Goal: Task Accomplishment & Management: Use online tool/utility

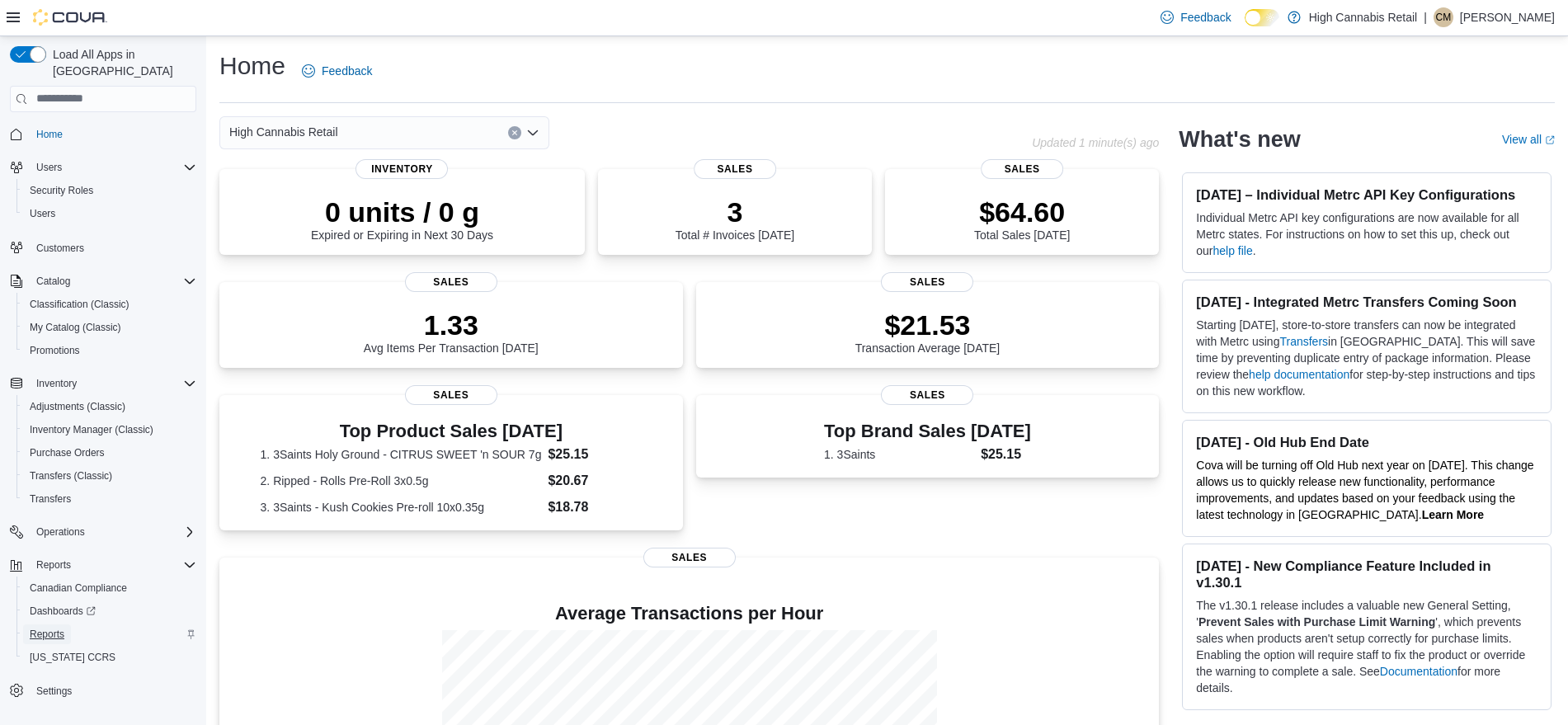
click at [43, 624] on span "Reports" at bounding box center [47, 633] width 35 height 20
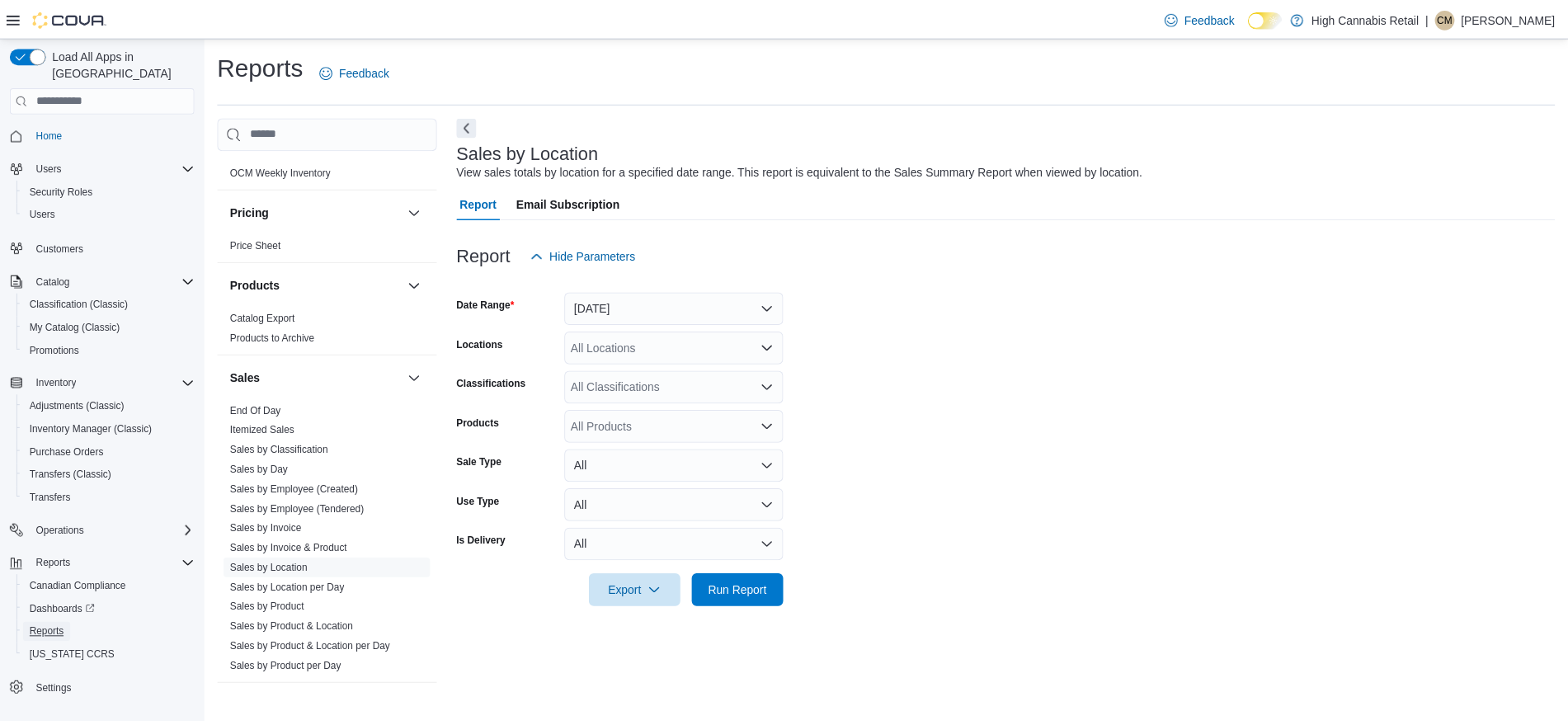
scroll to position [931, 0]
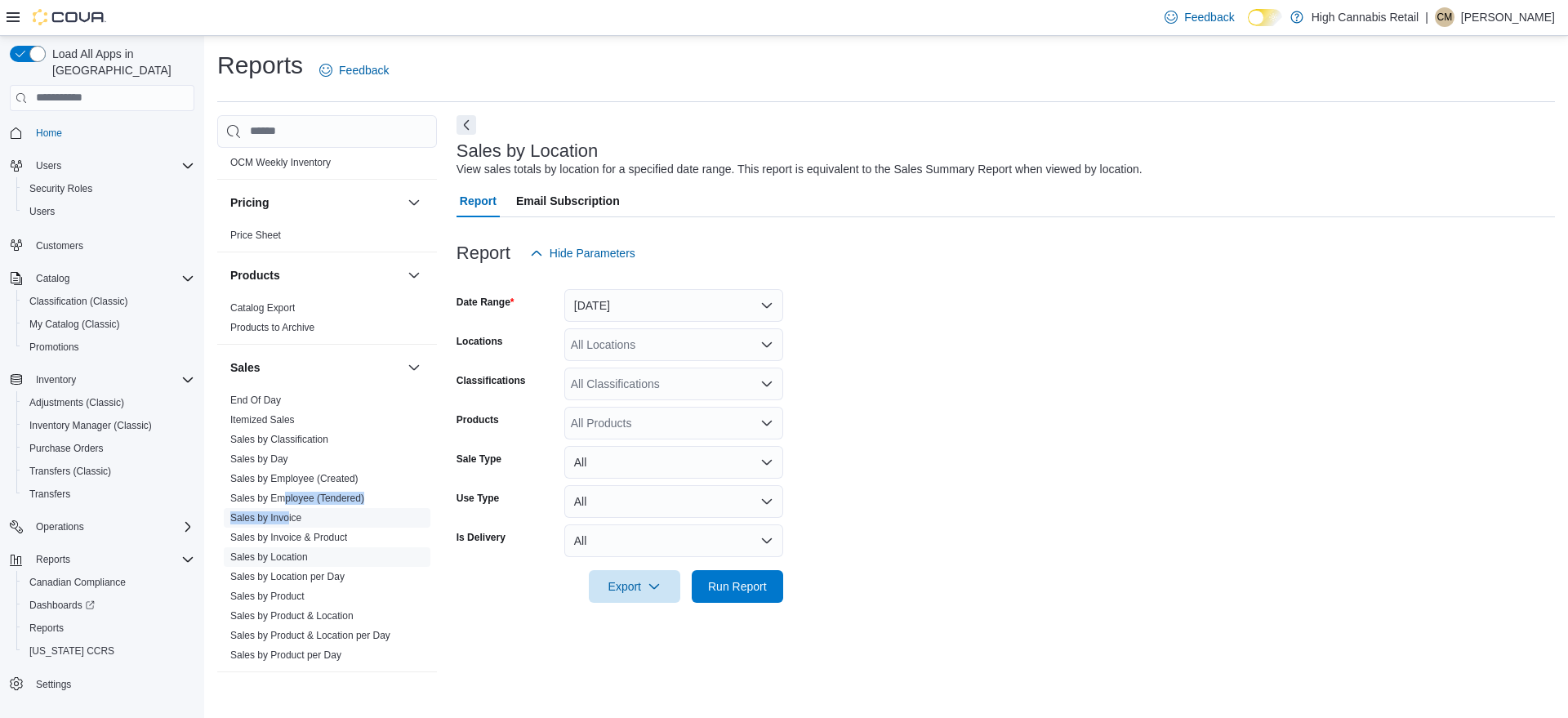
drag, startPoint x: 287, startPoint y: 504, endPoint x: 287, endPoint y: 515, distance: 11.0
click at [287, 515] on ul "End Of Day Itemized Sales Sales by Classification Sales by Day Sales by Employe…" at bounding box center [326, 527] width 207 height 274
click at [287, 515] on link "Sales by Invoice" at bounding box center [266, 517] width 71 height 12
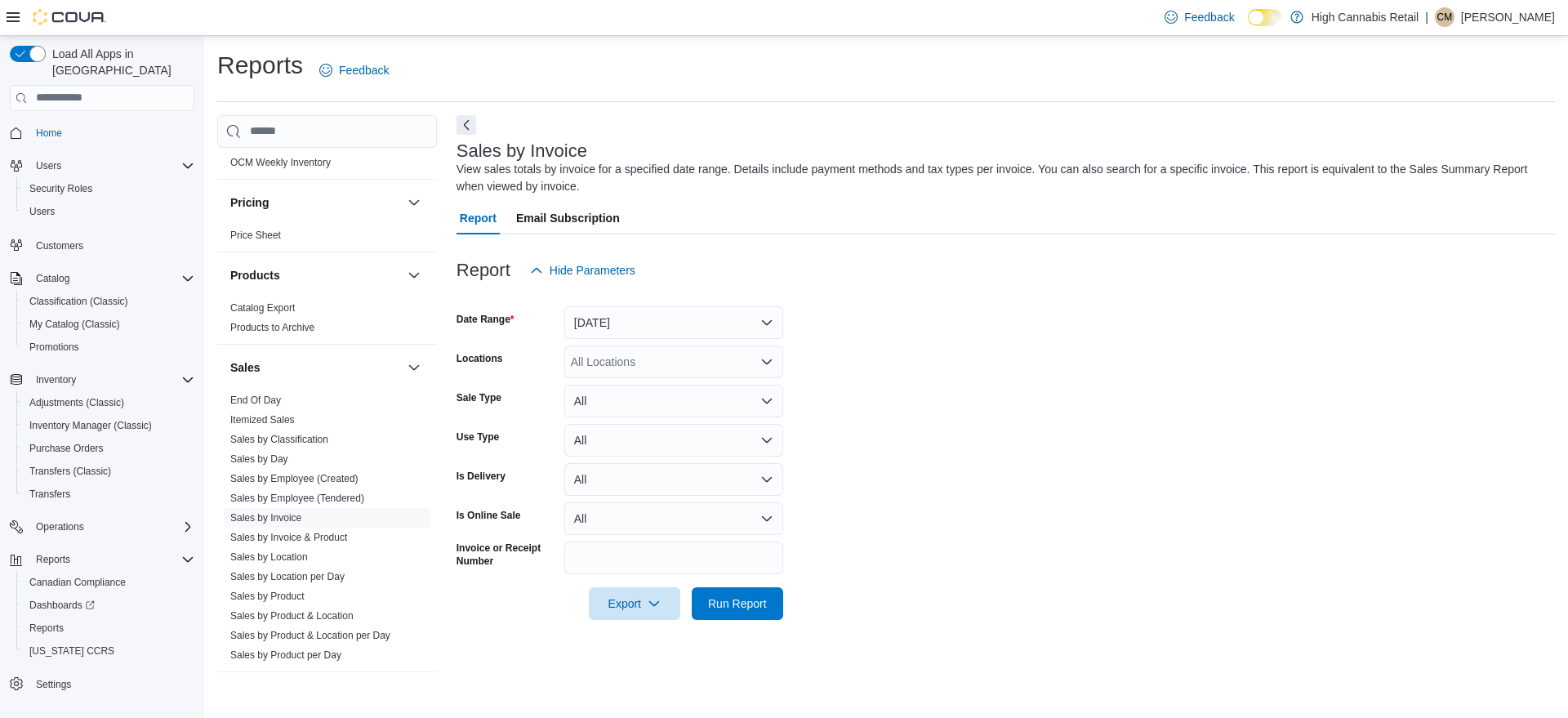
click at [618, 350] on div "All Locations" at bounding box center [674, 362] width 219 height 33
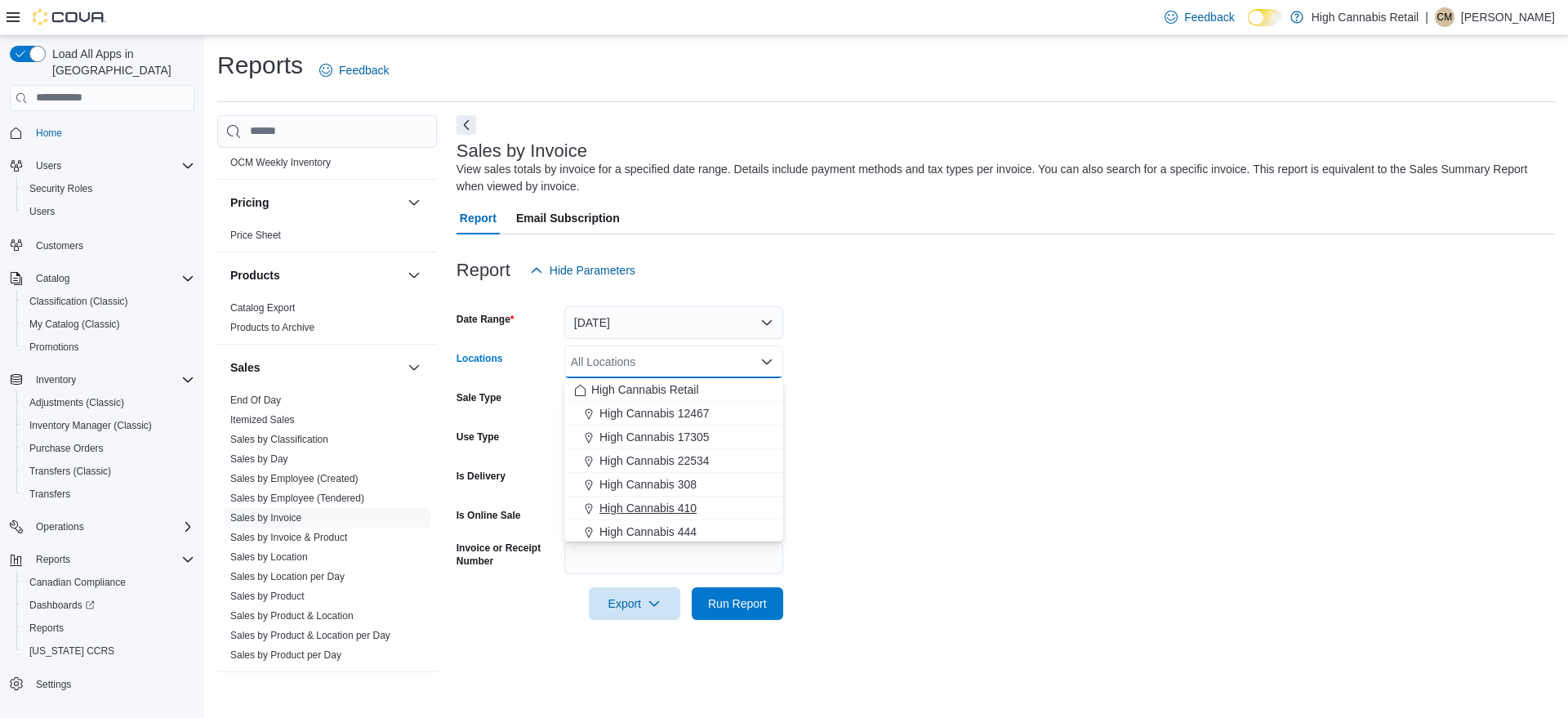
click at [648, 500] on span "High Cannabis 410" at bounding box center [647, 507] width 97 height 16
click at [713, 609] on span "Run Report" at bounding box center [738, 602] width 59 height 16
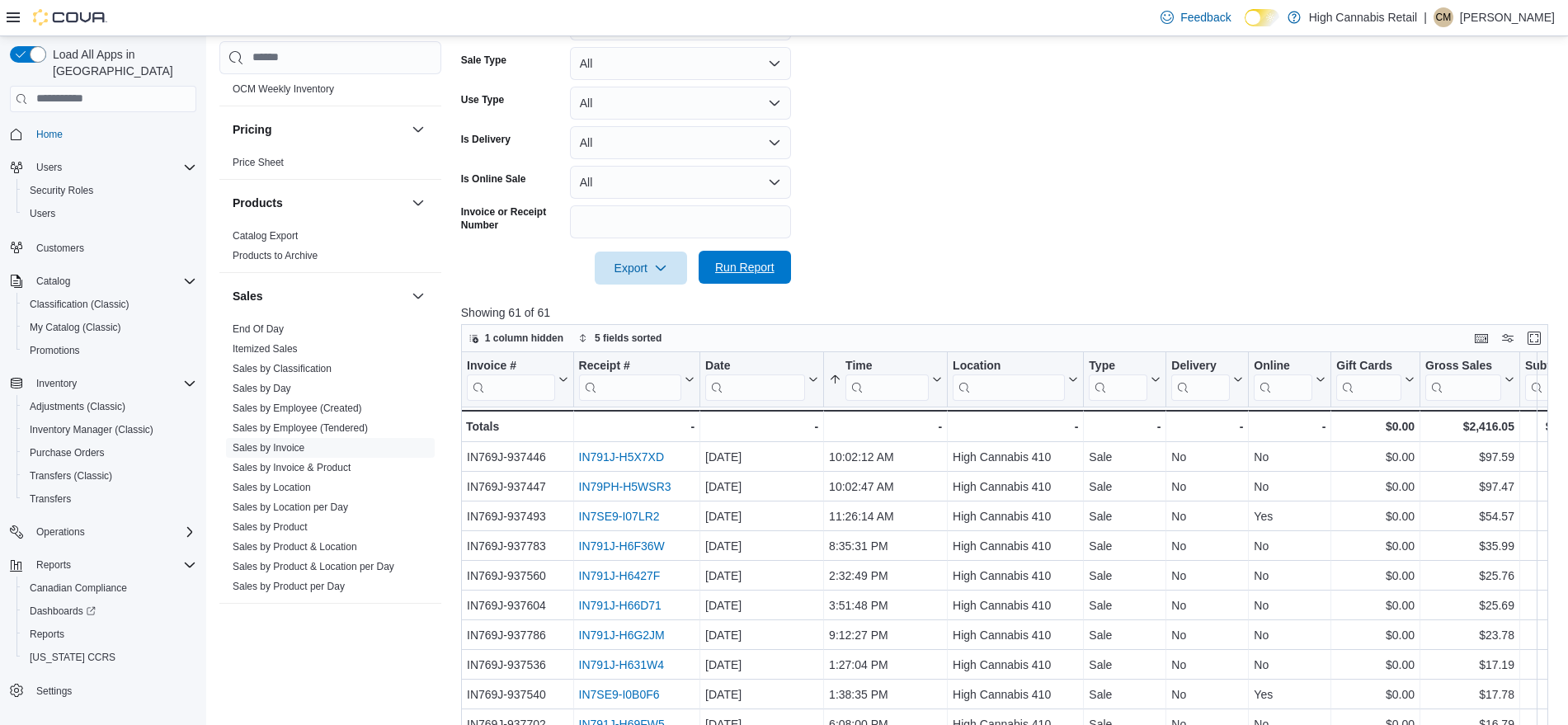
scroll to position [354, 0]
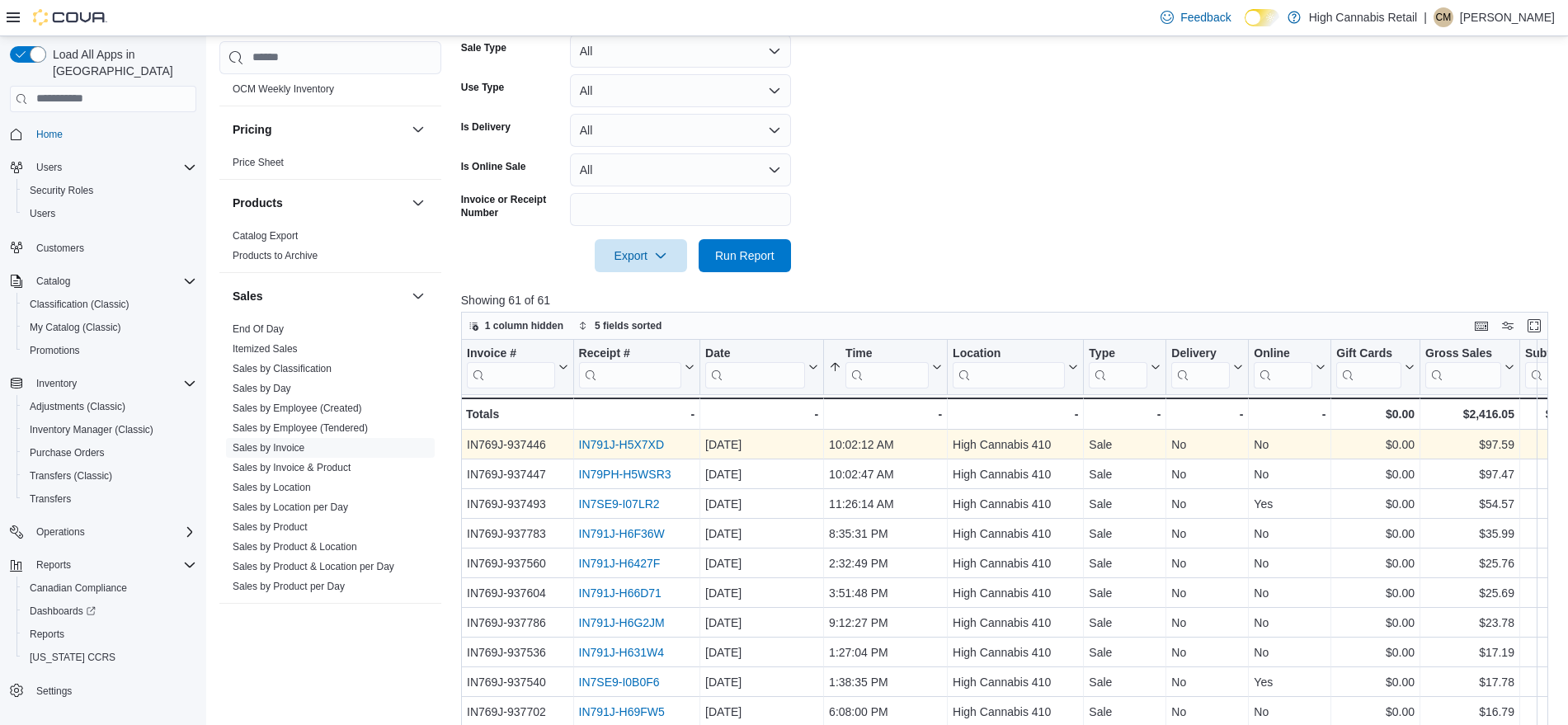
click at [652, 442] on link "IN791J-H5X7XD" at bounding box center [621, 443] width 86 height 13
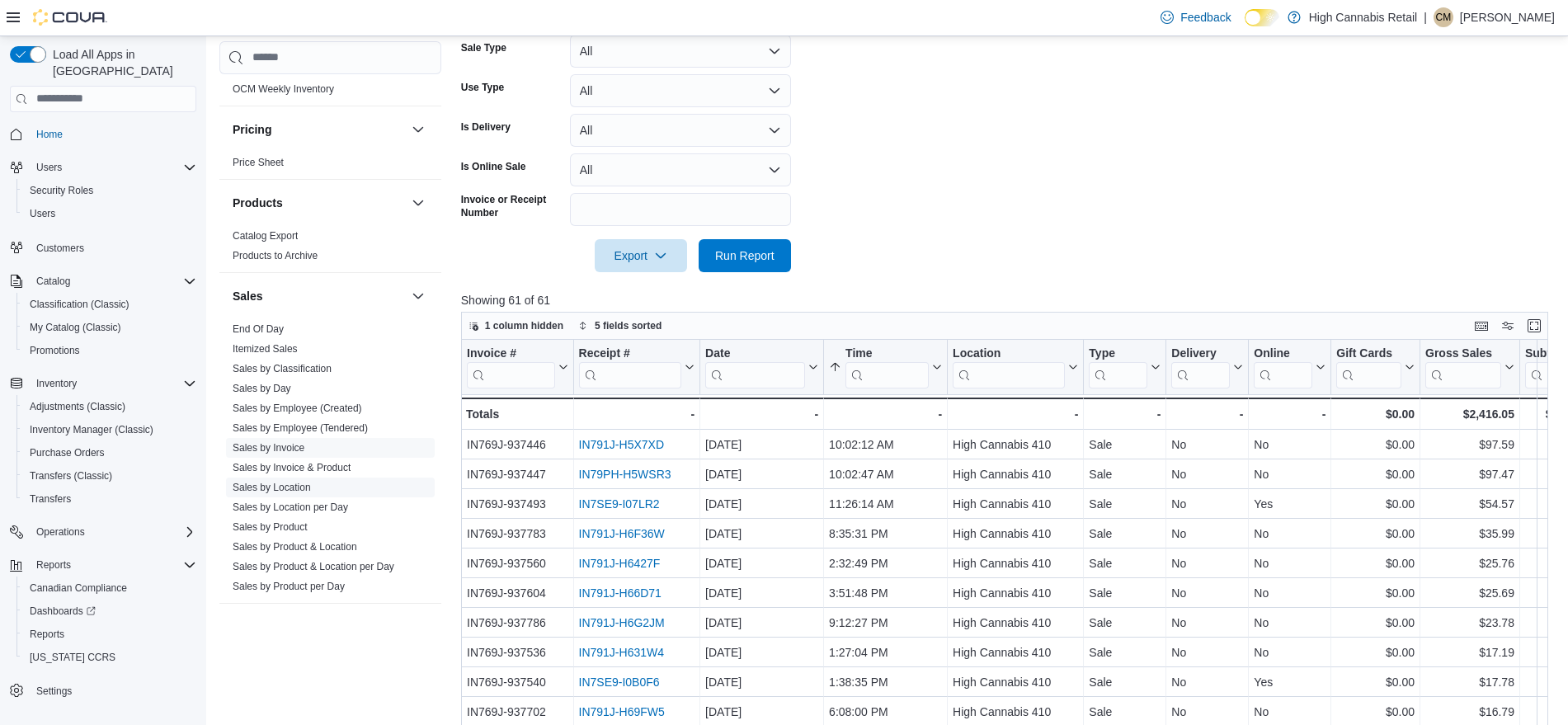
click at [290, 479] on span "Sales by Location" at bounding box center [329, 487] width 209 height 20
click at [290, 486] on link "Sales by Location" at bounding box center [272, 488] width 78 height 12
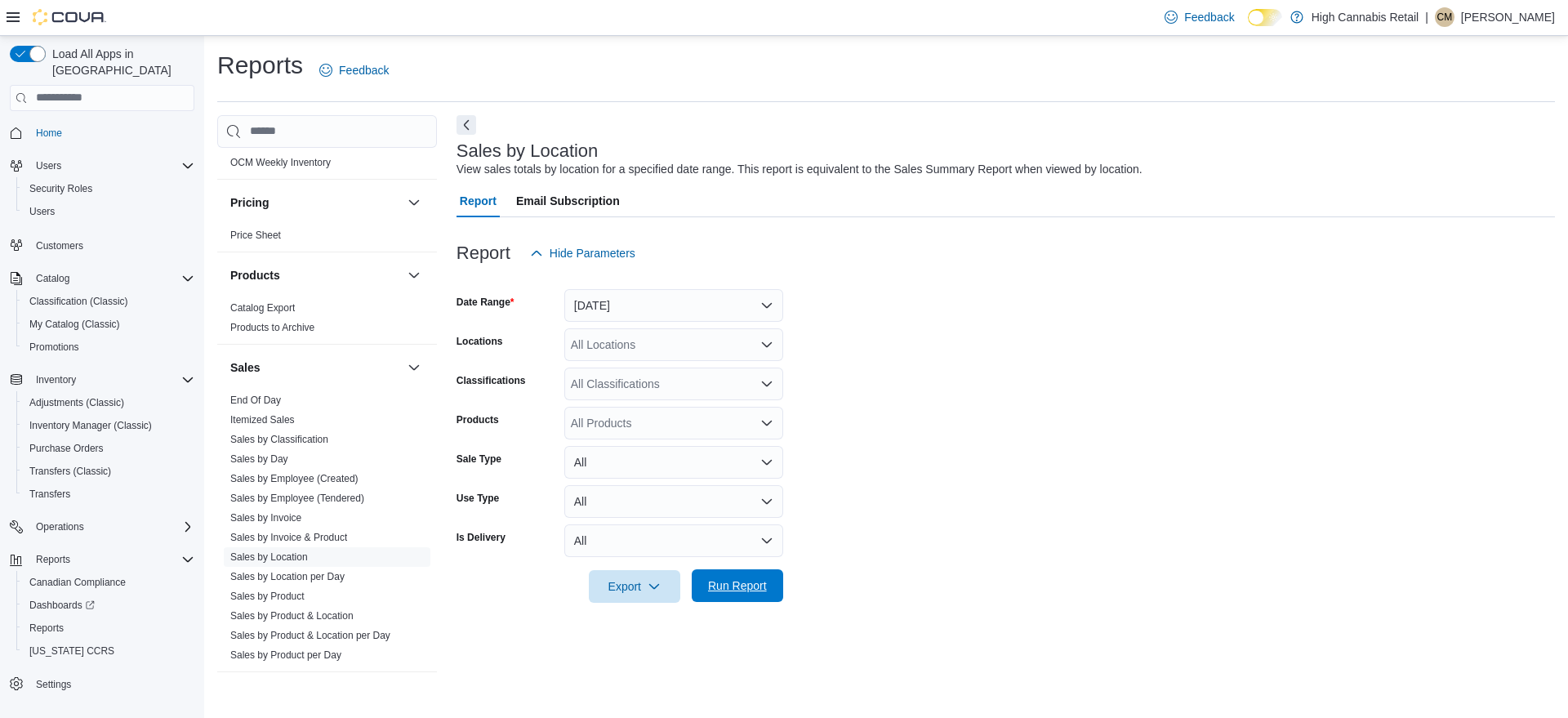
click at [709, 573] on span "Run Report" at bounding box center [737, 585] width 72 height 33
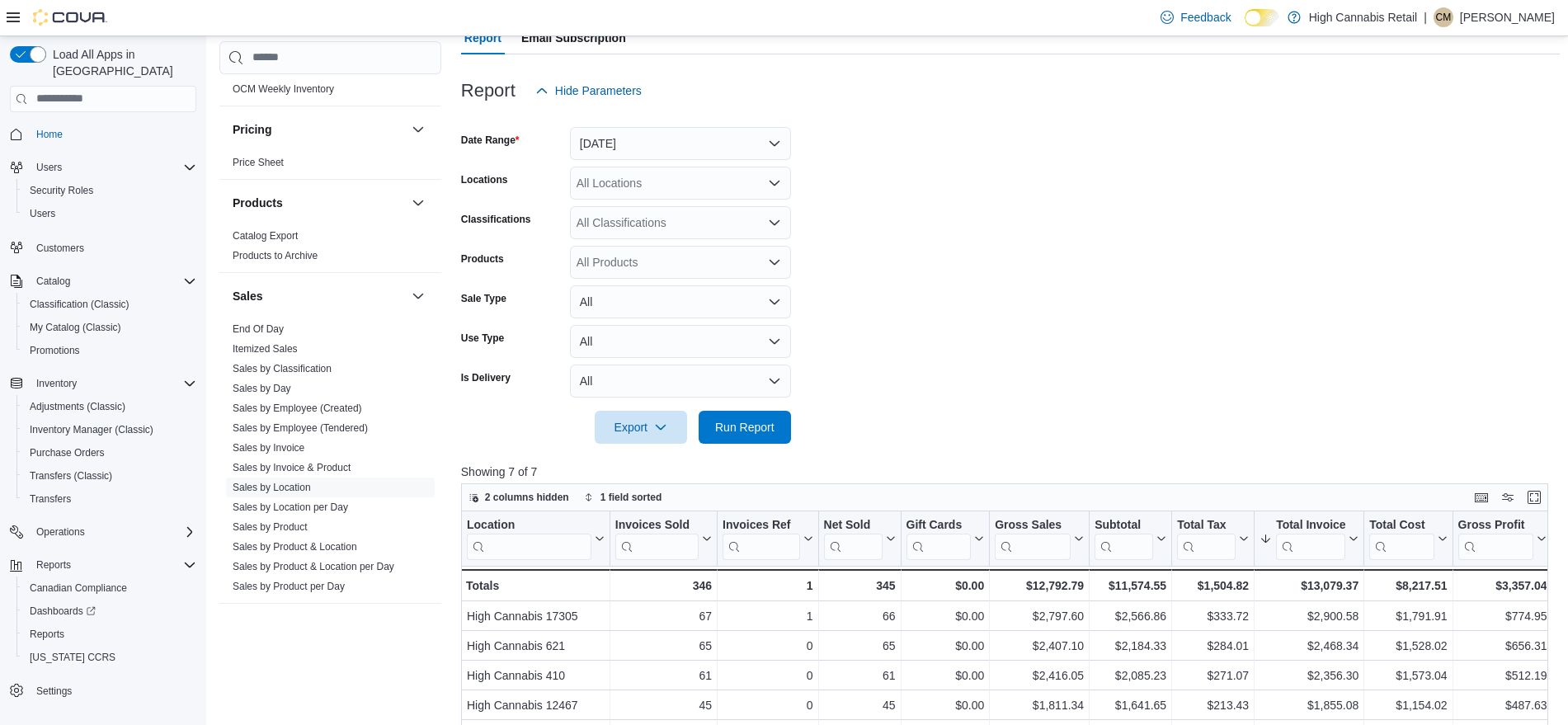
scroll to position [37, 0]
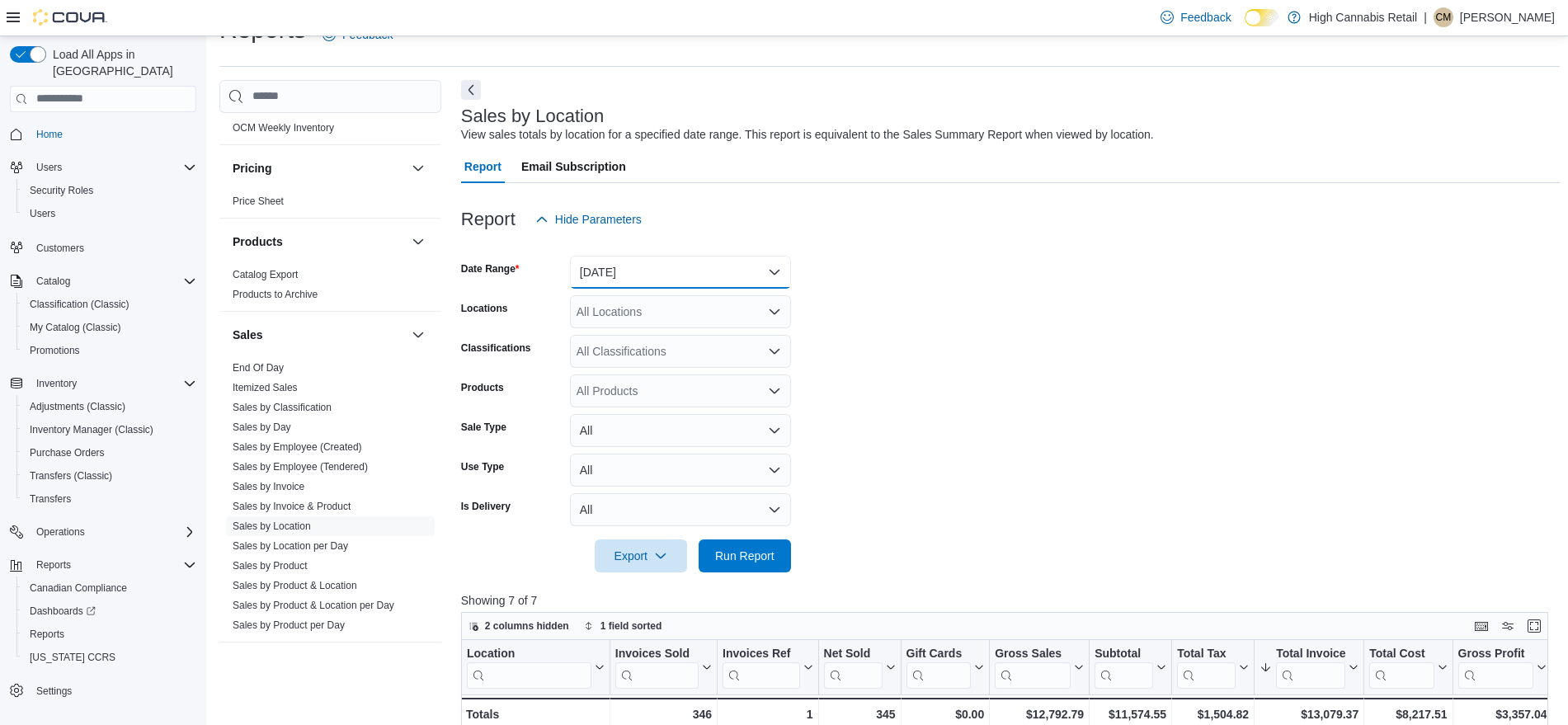
click at [718, 275] on button "Yesterday" at bounding box center [680, 271] width 221 height 33
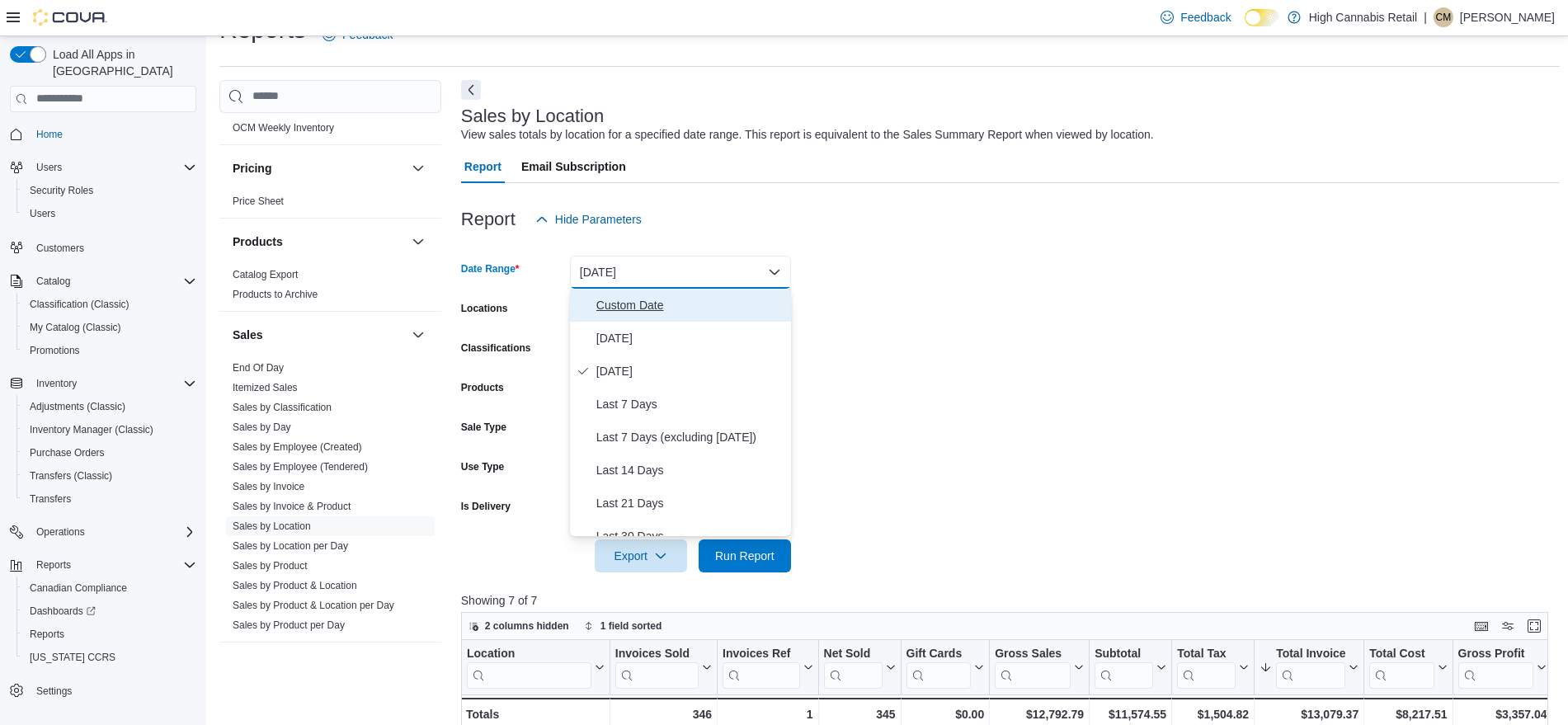
click at [672, 309] on span "Custom Date" at bounding box center [690, 305] width 188 height 20
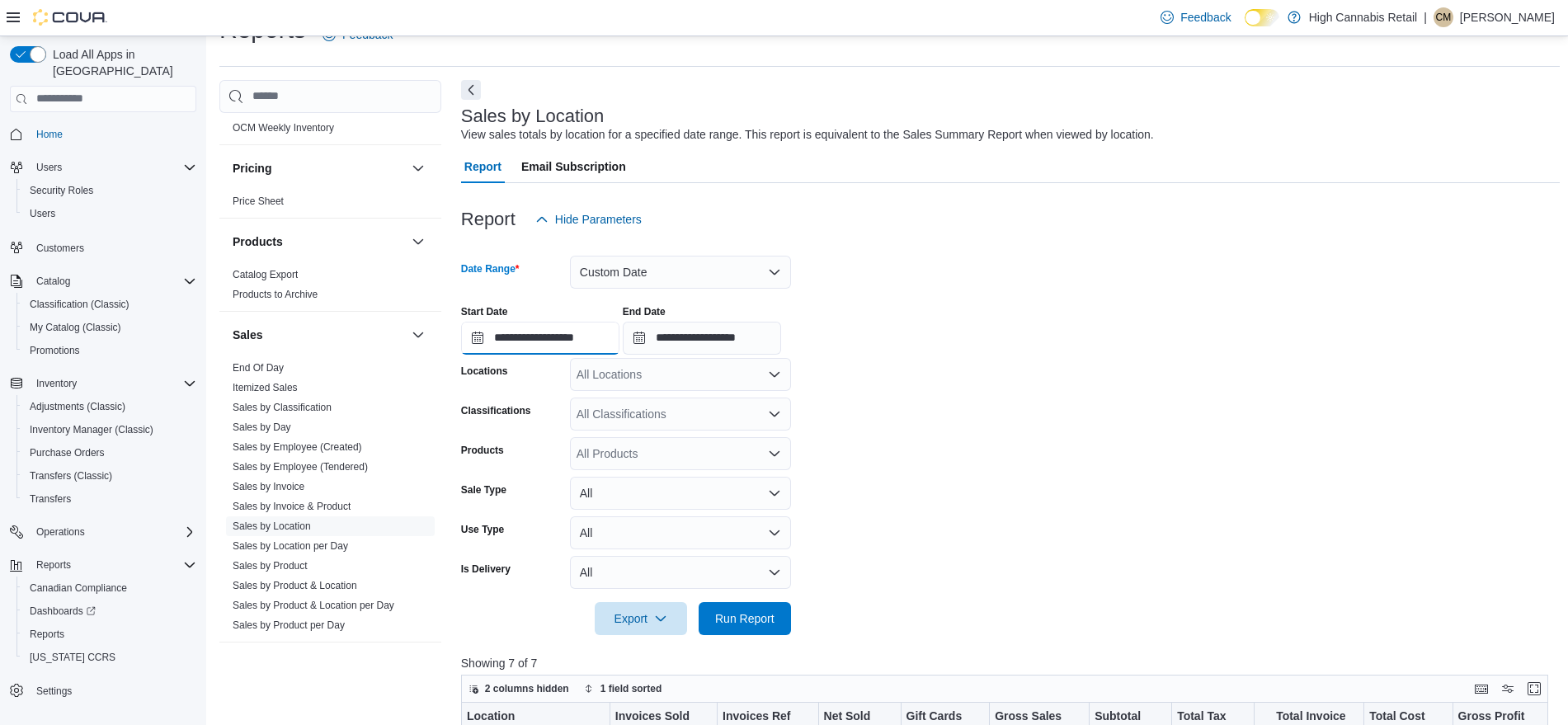
click at [590, 327] on input "**********" at bounding box center [541, 338] width 158 height 33
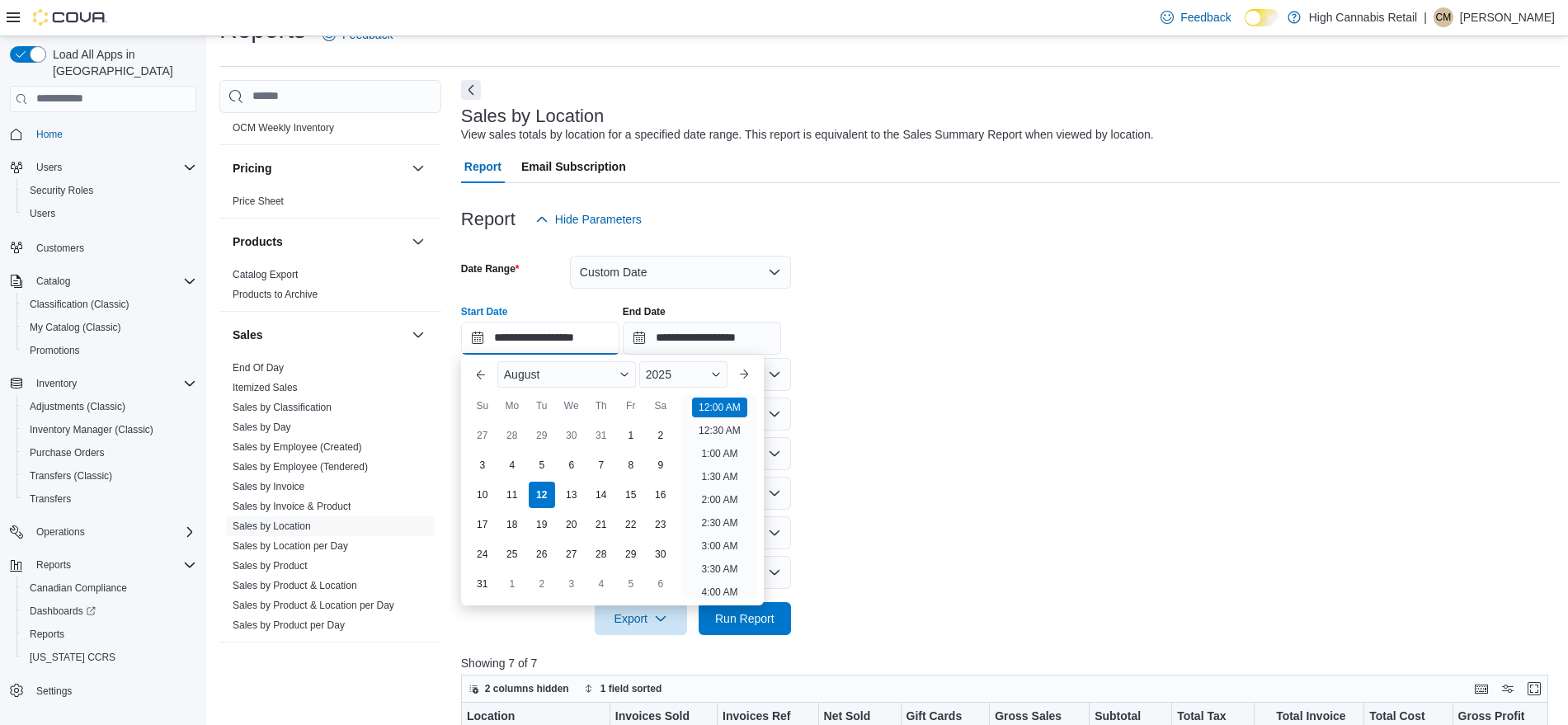
scroll to position [51, 0]
click at [518, 462] on div "4" at bounding box center [512, 465] width 29 height 29
type input "**********"
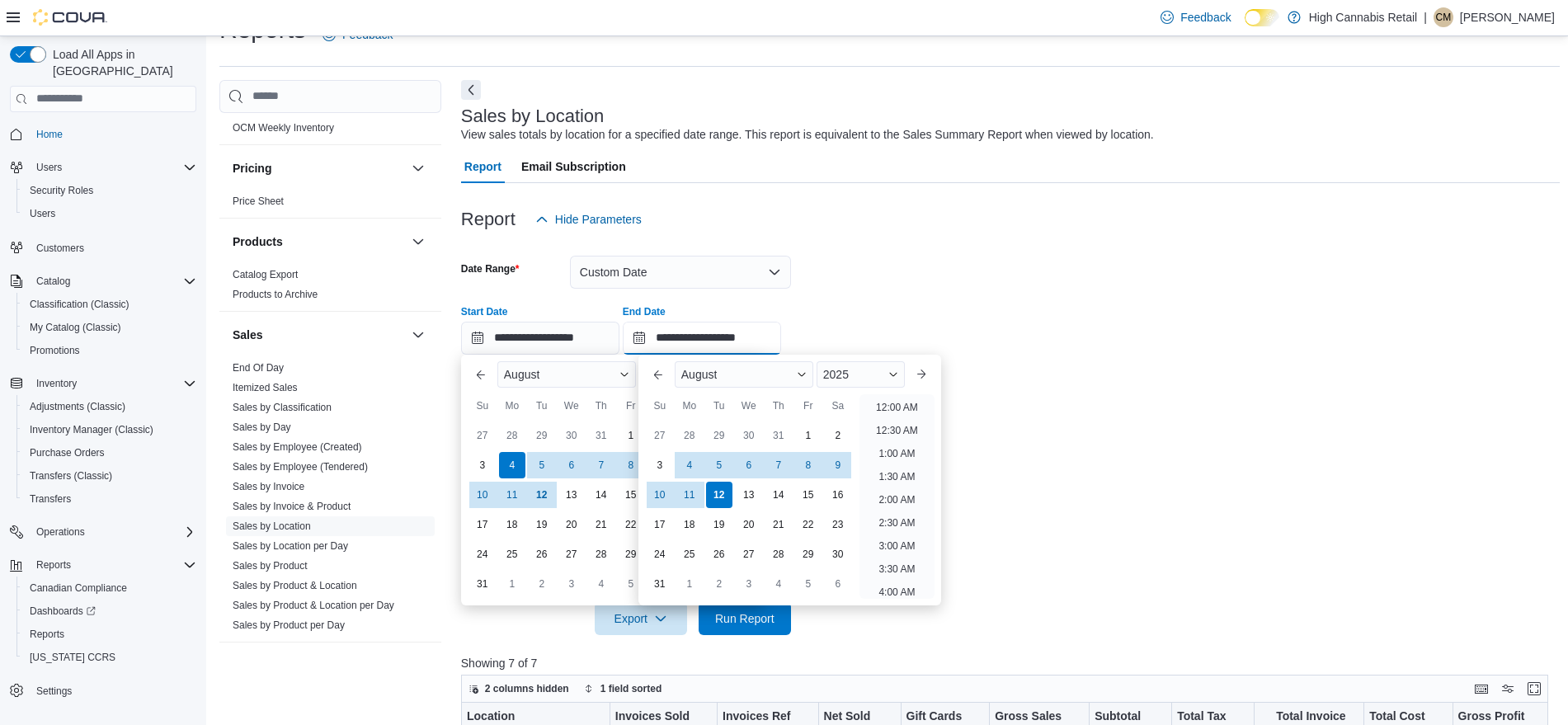
click at [742, 331] on input "**********" at bounding box center [701, 338] width 158 height 33
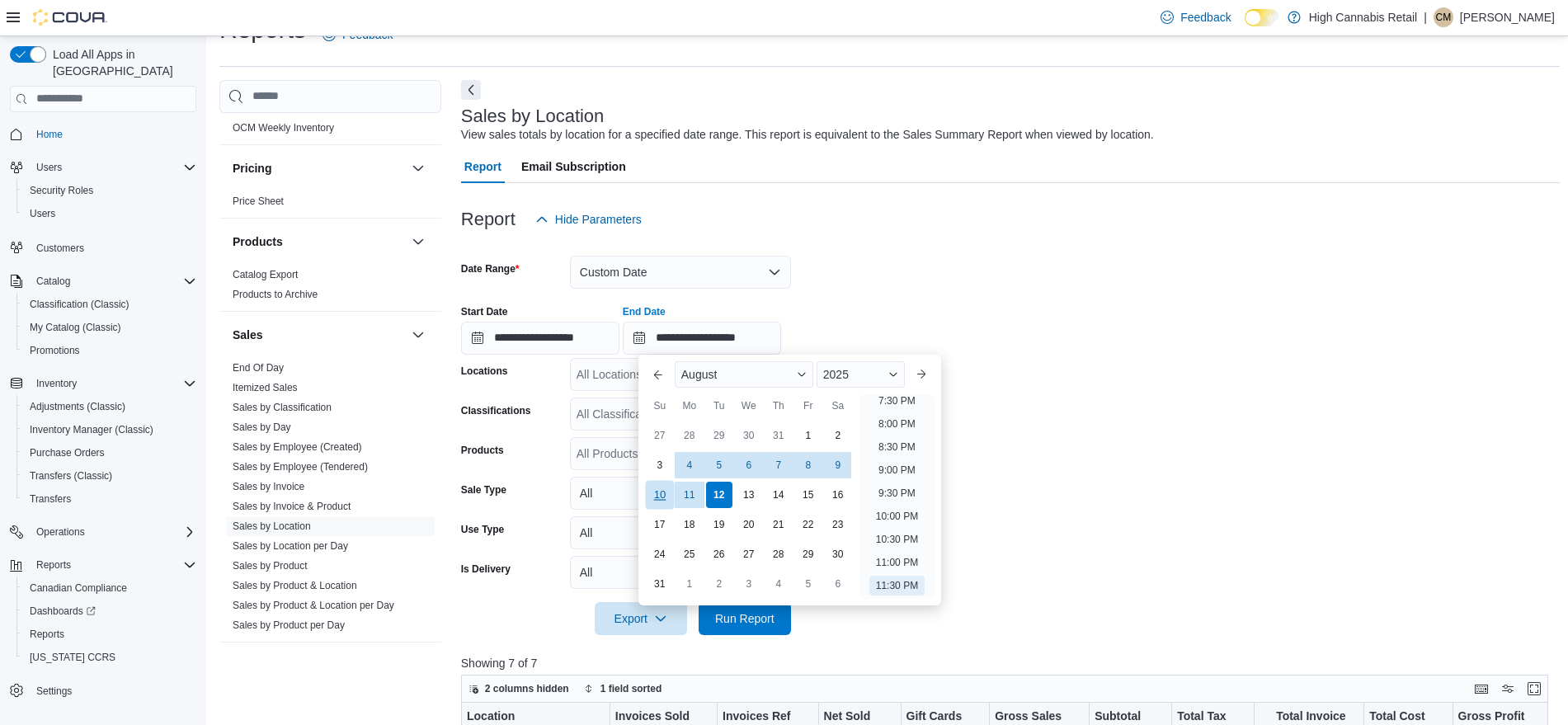
click at [669, 488] on div "10" at bounding box center [660, 494] width 29 height 29
type input "**********"
click at [1134, 203] on div "Report Hide Parameters" at bounding box center [1010, 219] width 1098 height 33
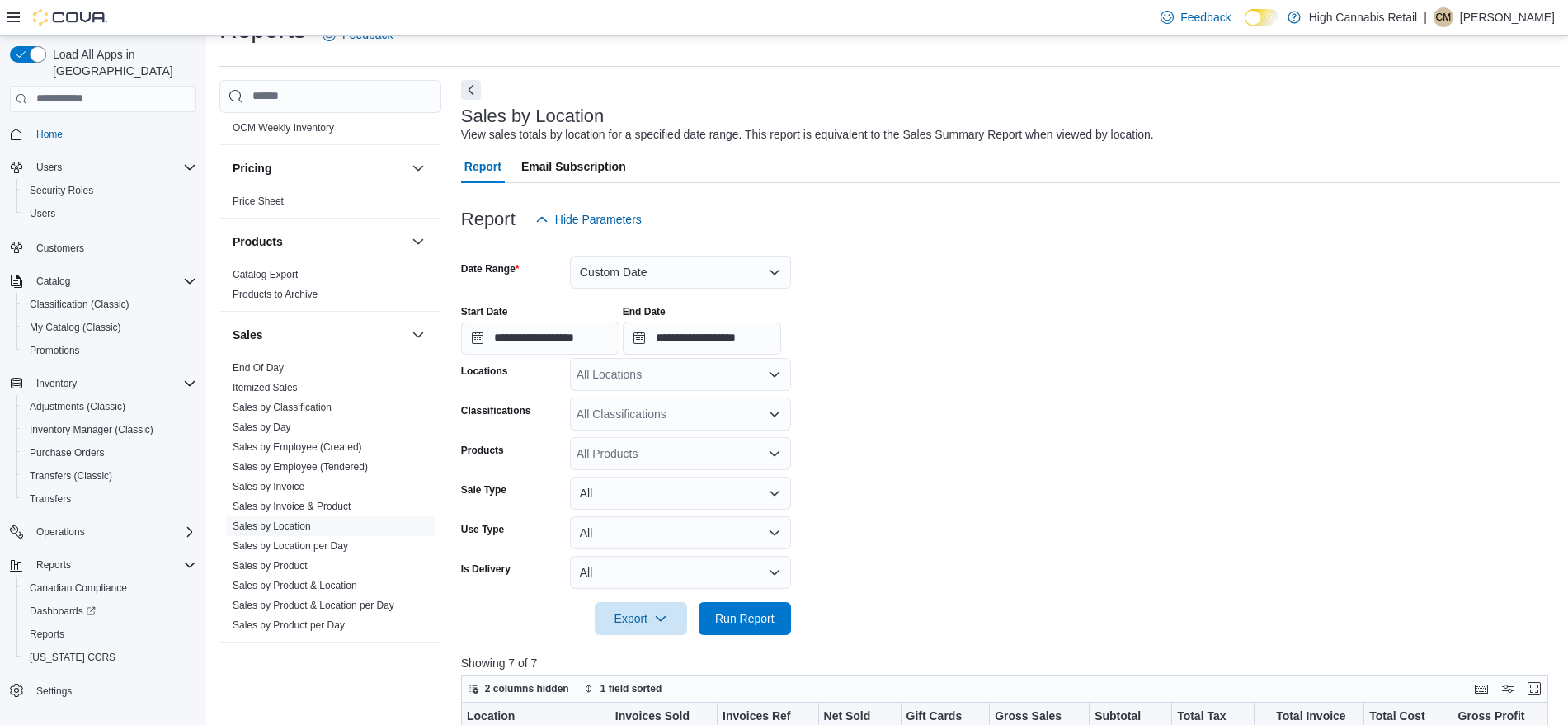
click at [724, 363] on div "All Locations" at bounding box center [680, 374] width 221 height 33
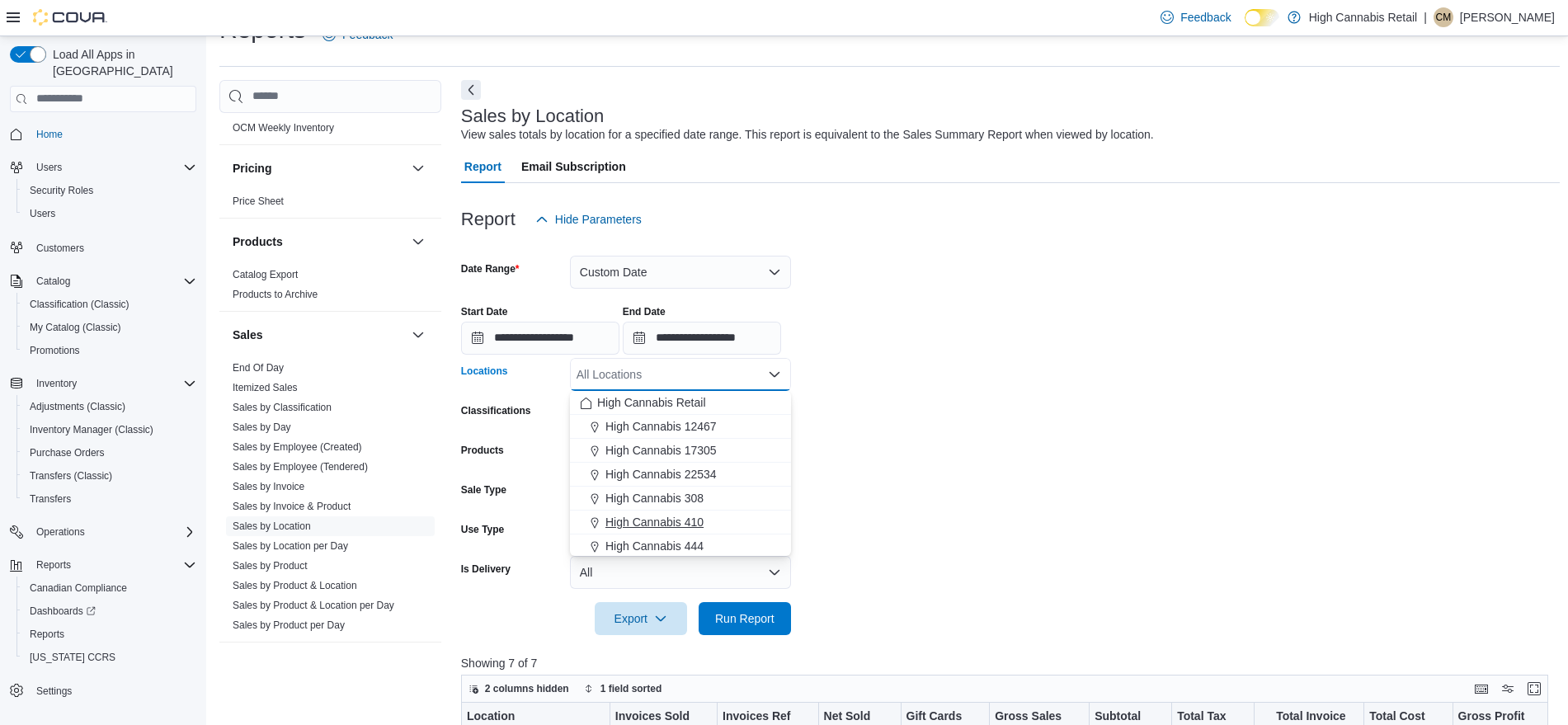
click at [657, 522] on span "High Cannabis 410" at bounding box center [654, 522] width 98 height 16
click at [986, 430] on form "**********" at bounding box center [1010, 435] width 1098 height 399
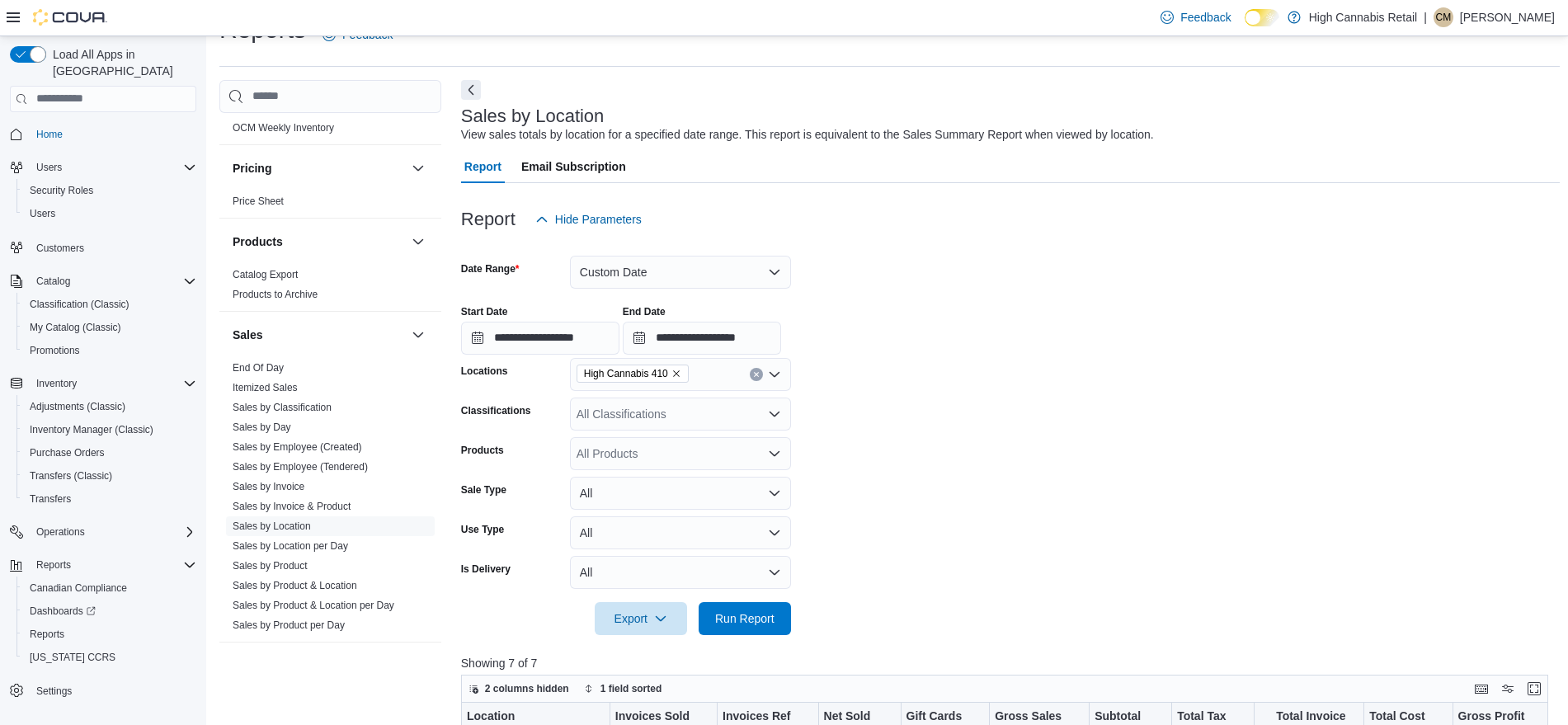
click at [693, 414] on div "All Classifications" at bounding box center [680, 414] width 221 height 33
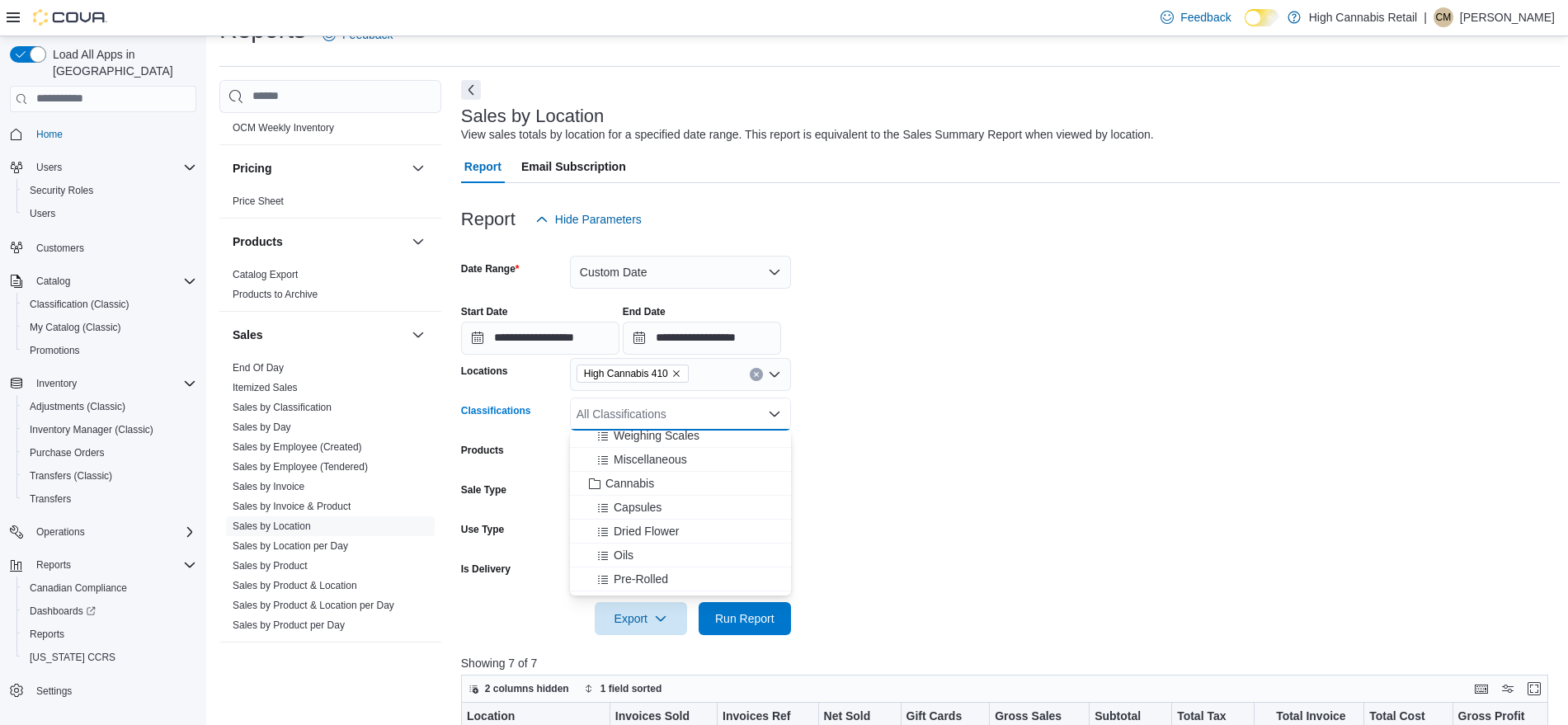
scroll to position [298, 0]
click at [633, 482] on span "Cannabis" at bounding box center [629, 478] width 49 height 16
click at [743, 619] on span "Run Report" at bounding box center [745, 617] width 60 height 16
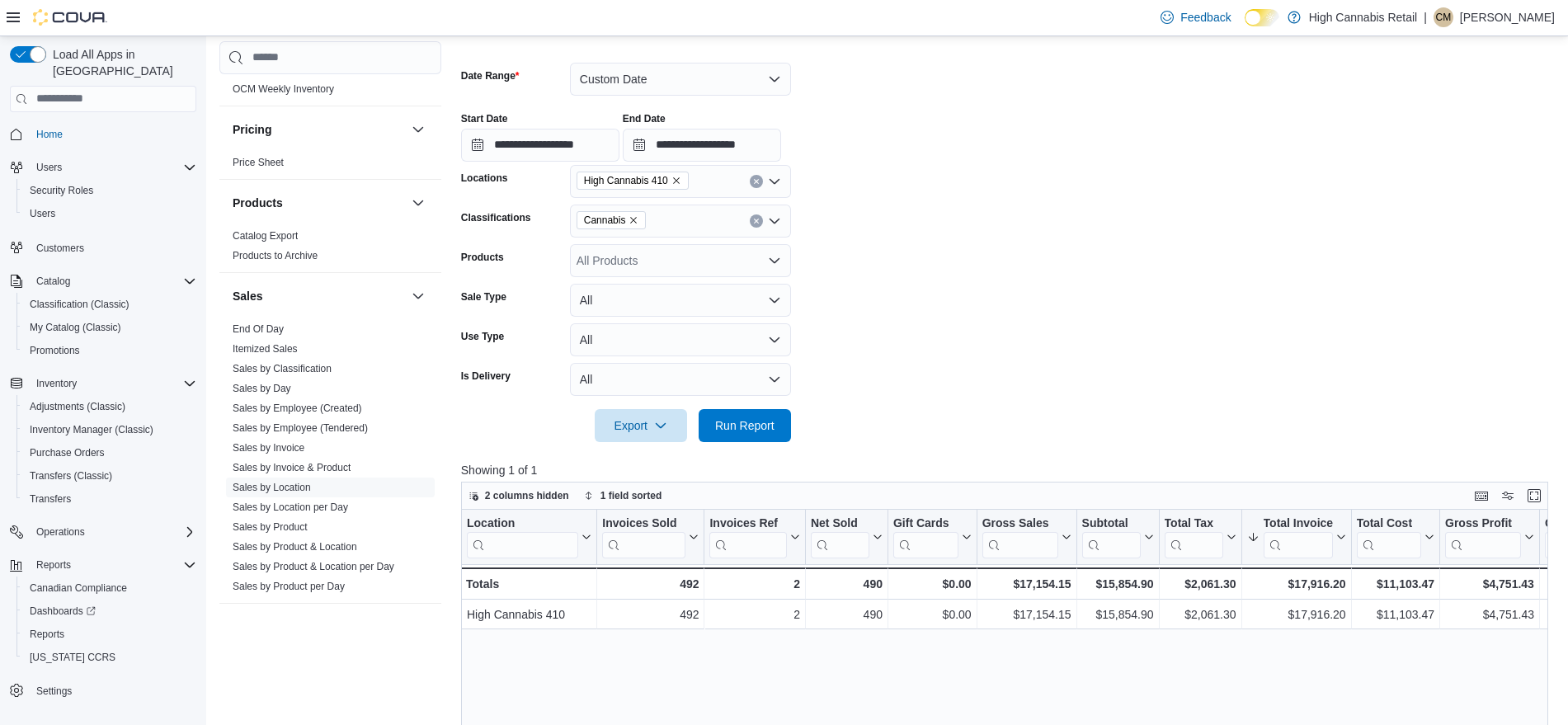
scroll to position [223, 0]
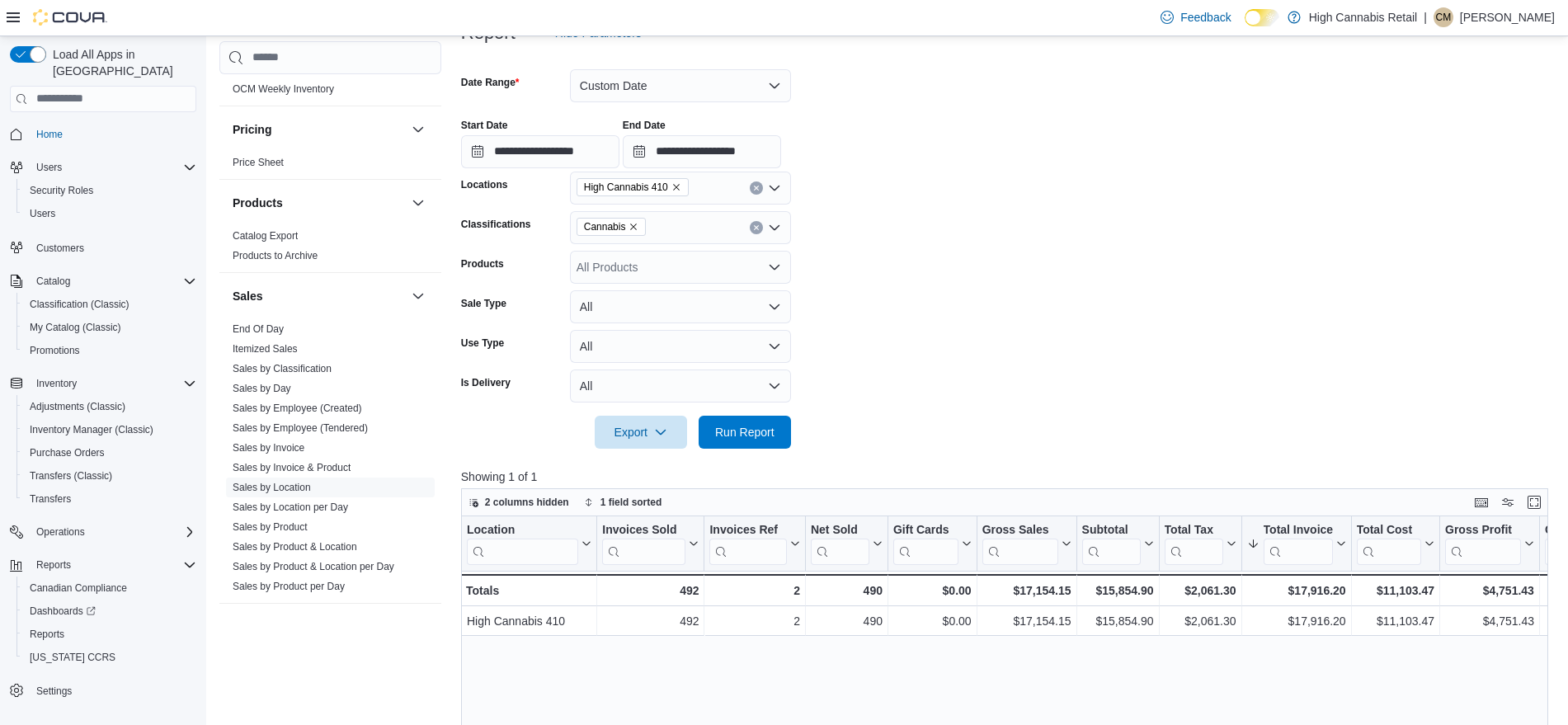
click at [630, 224] on icon "Remove Cannabis from selection in this group" at bounding box center [633, 227] width 10 height 10
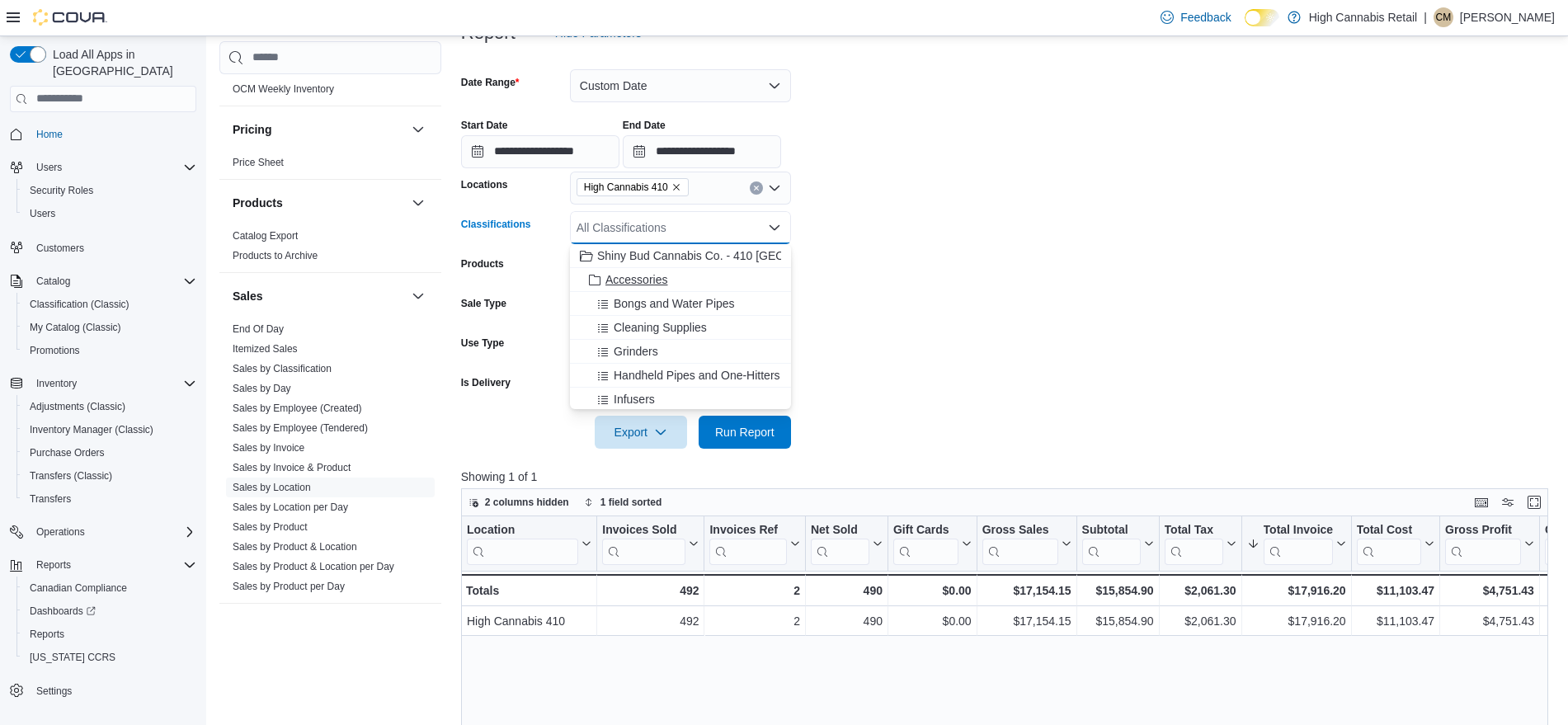
click at [634, 269] on button "Accessories" at bounding box center [680, 280] width 221 height 24
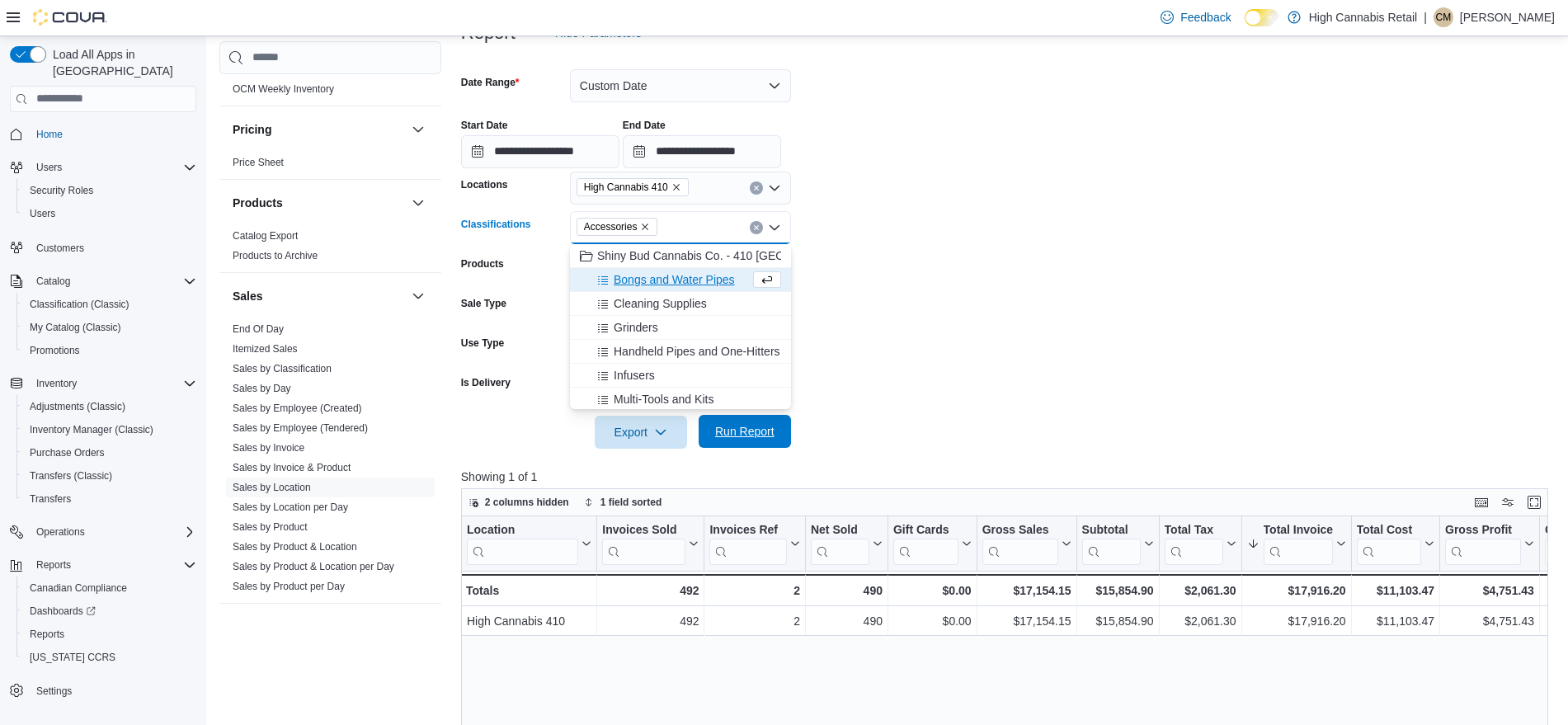
click at [760, 427] on span "Run Report" at bounding box center [745, 431] width 60 height 16
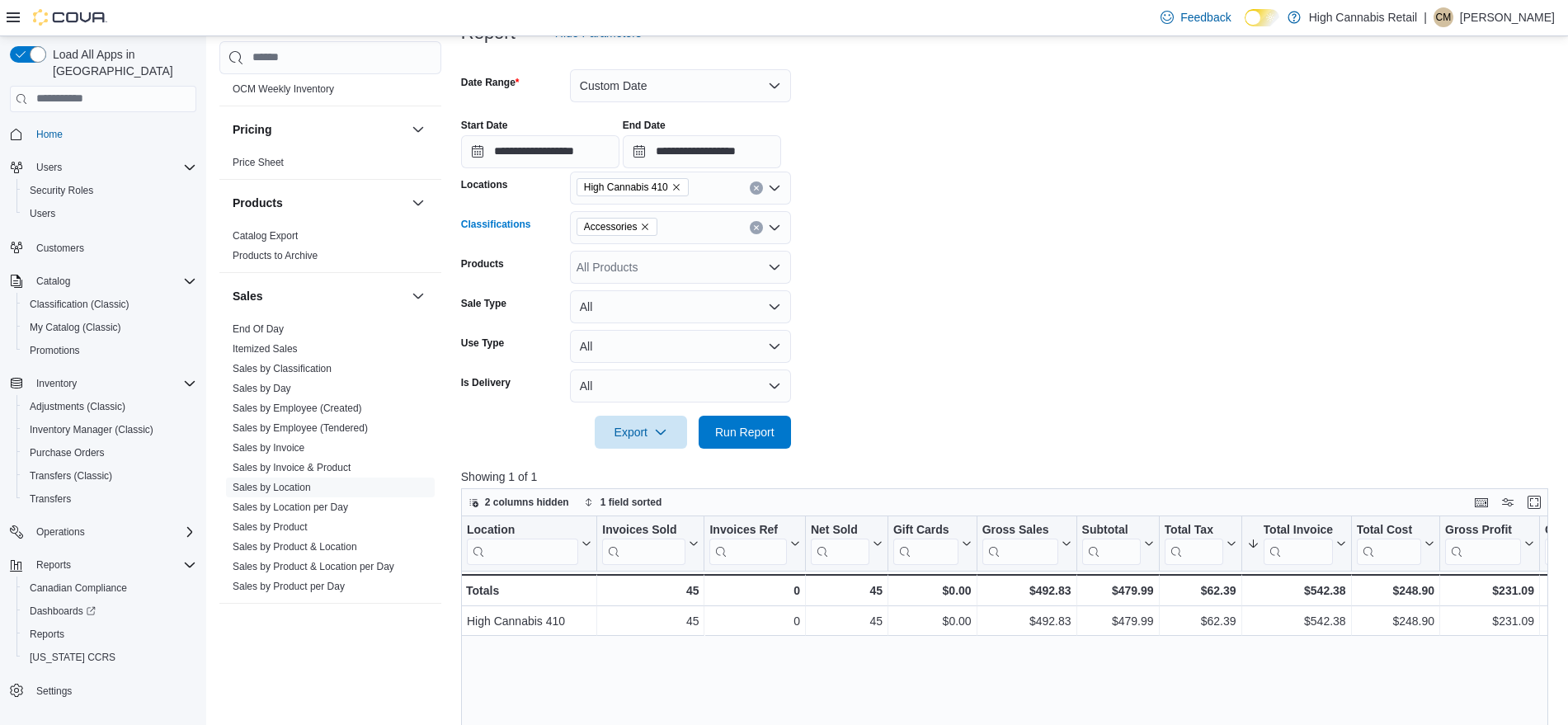
click at [646, 232] on span "Accessories" at bounding box center [617, 226] width 66 height 16
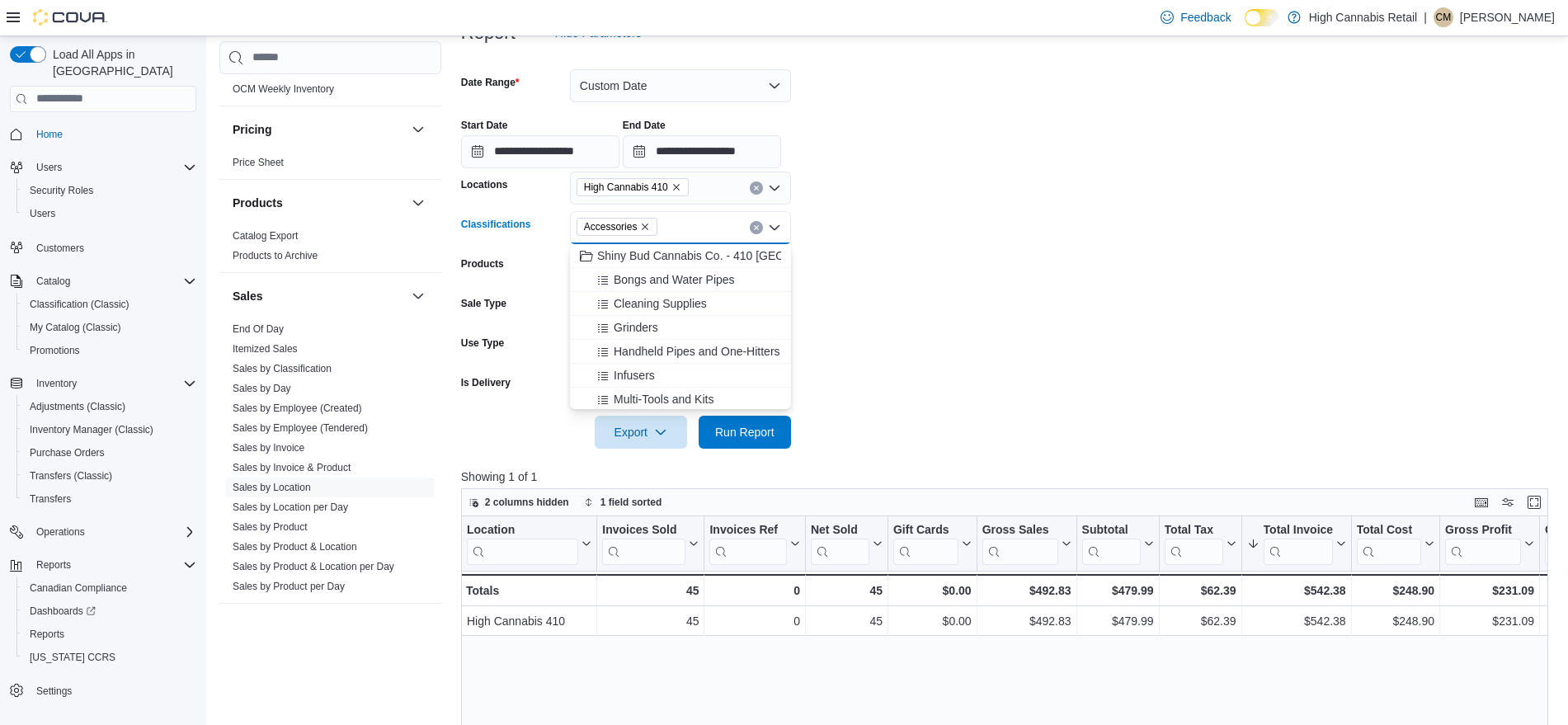
click at [644, 224] on icon "Remove Accessories from selection in this group" at bounding box center [645, 227] width 10 height 10
click at [739, 433] on span "Run Report" at bounding box center [745, 431] width 60 height 16
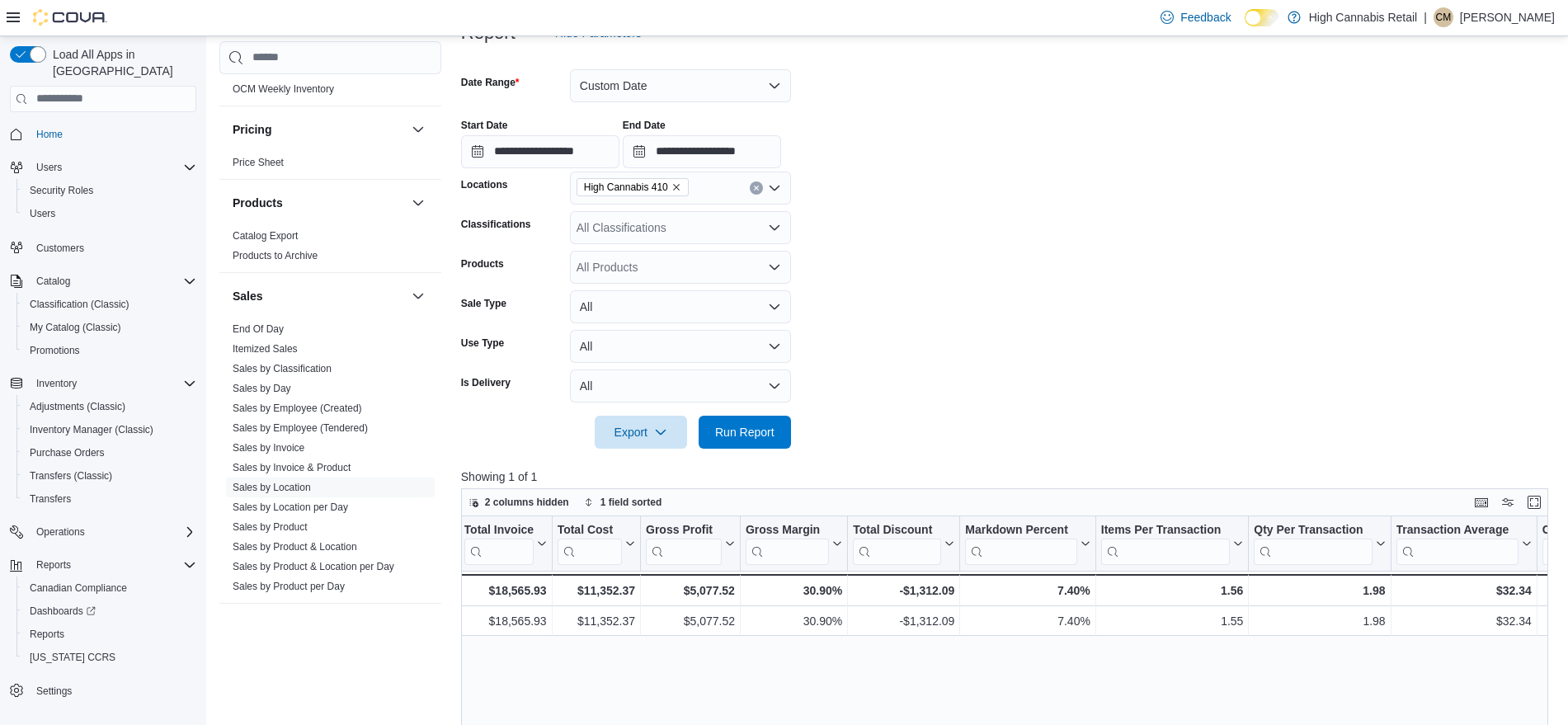
scroll to position [0, 801]
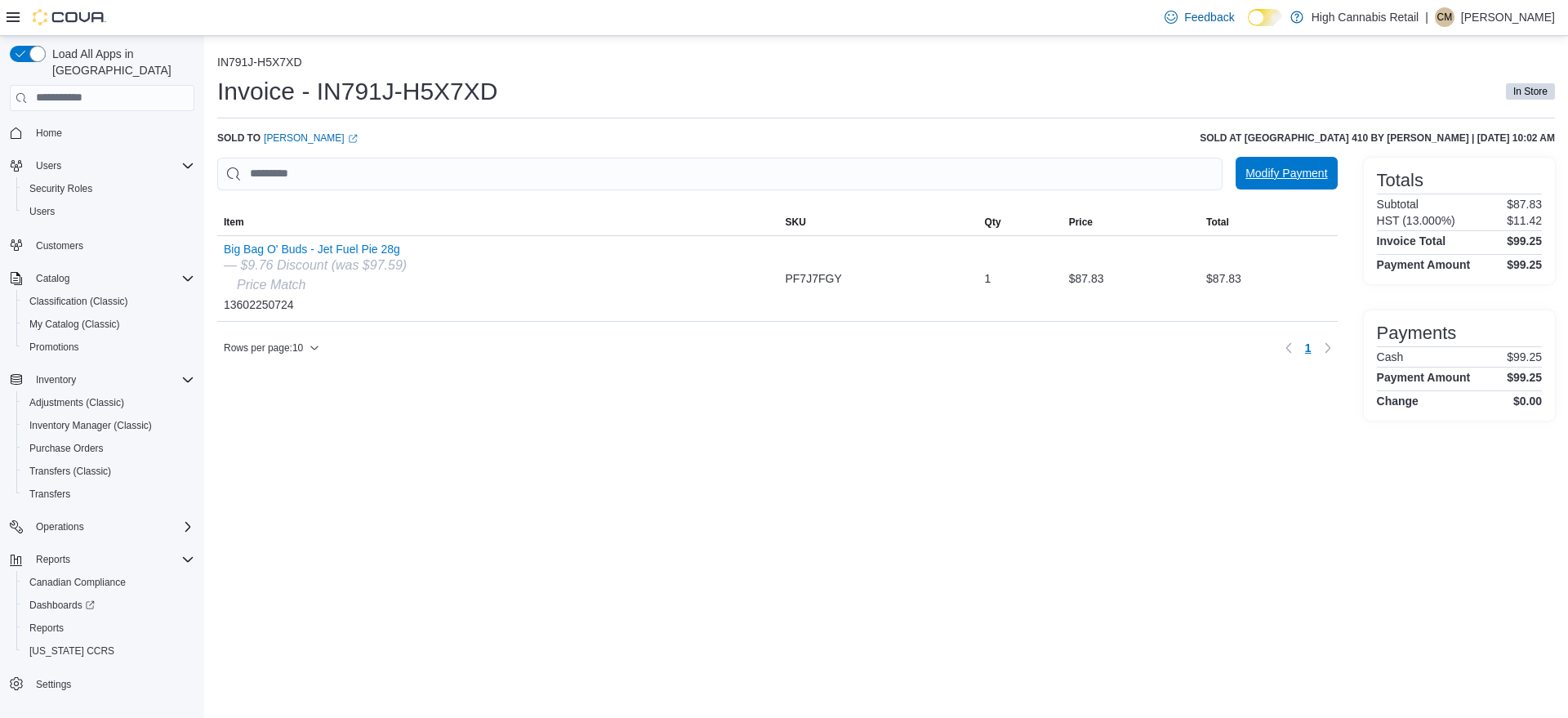
click at [1304, 174] on span "Modify Payment" at bounding box center [1286, 173] width 82 height 16
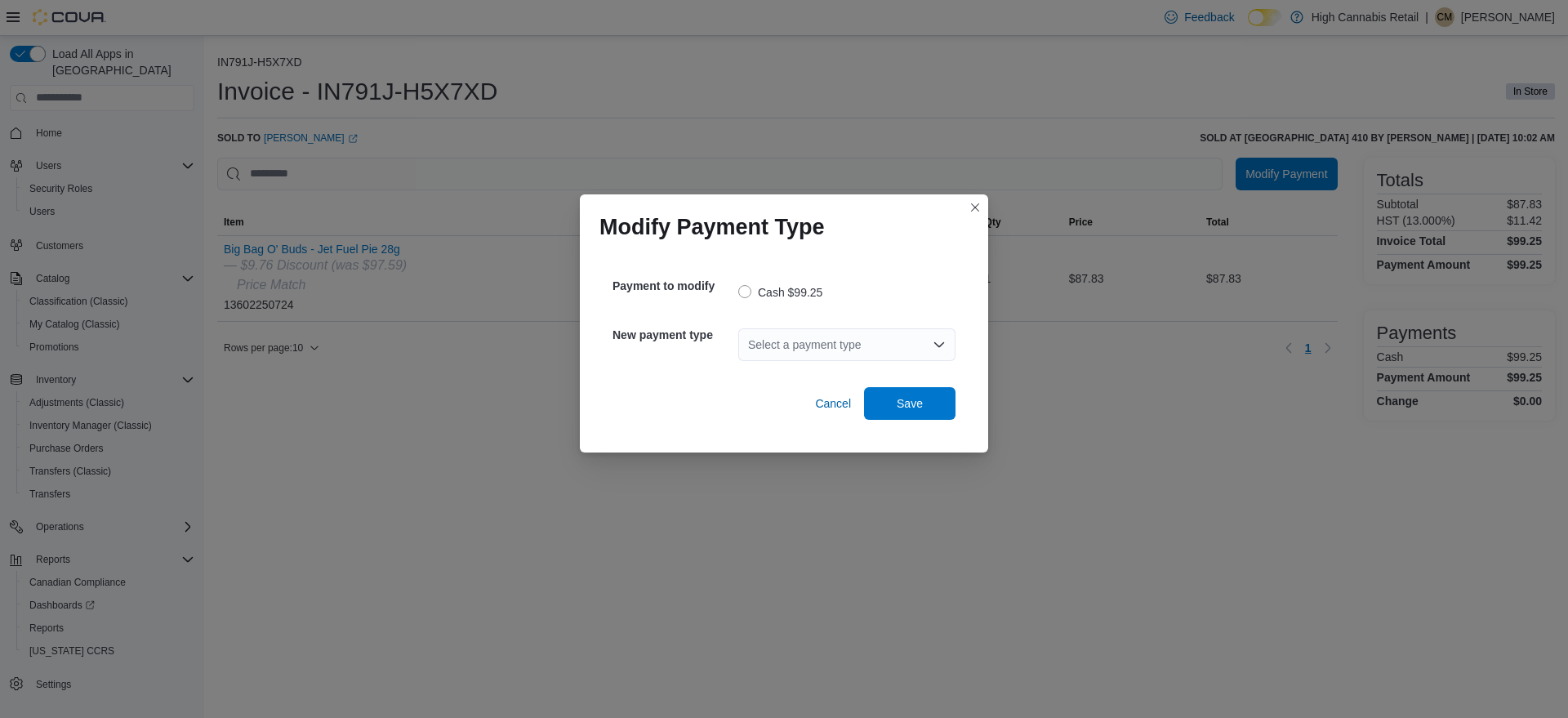
click at [876, 346] on div "Select a payment type" at bounding box center [847, 344] width 217 height 33
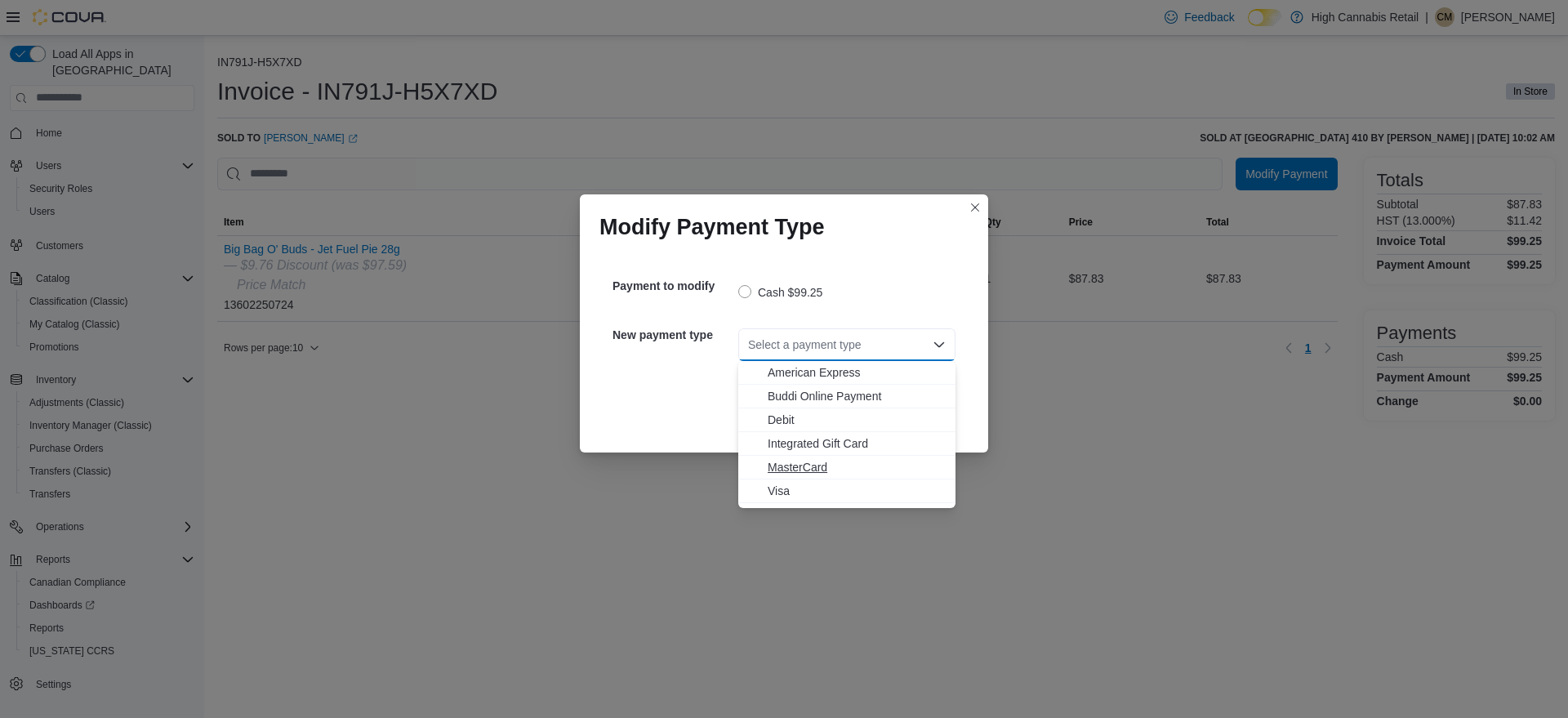
click at [824, 469] on span "MasterCard" at bounding box center [856, 466] width 178 height 16
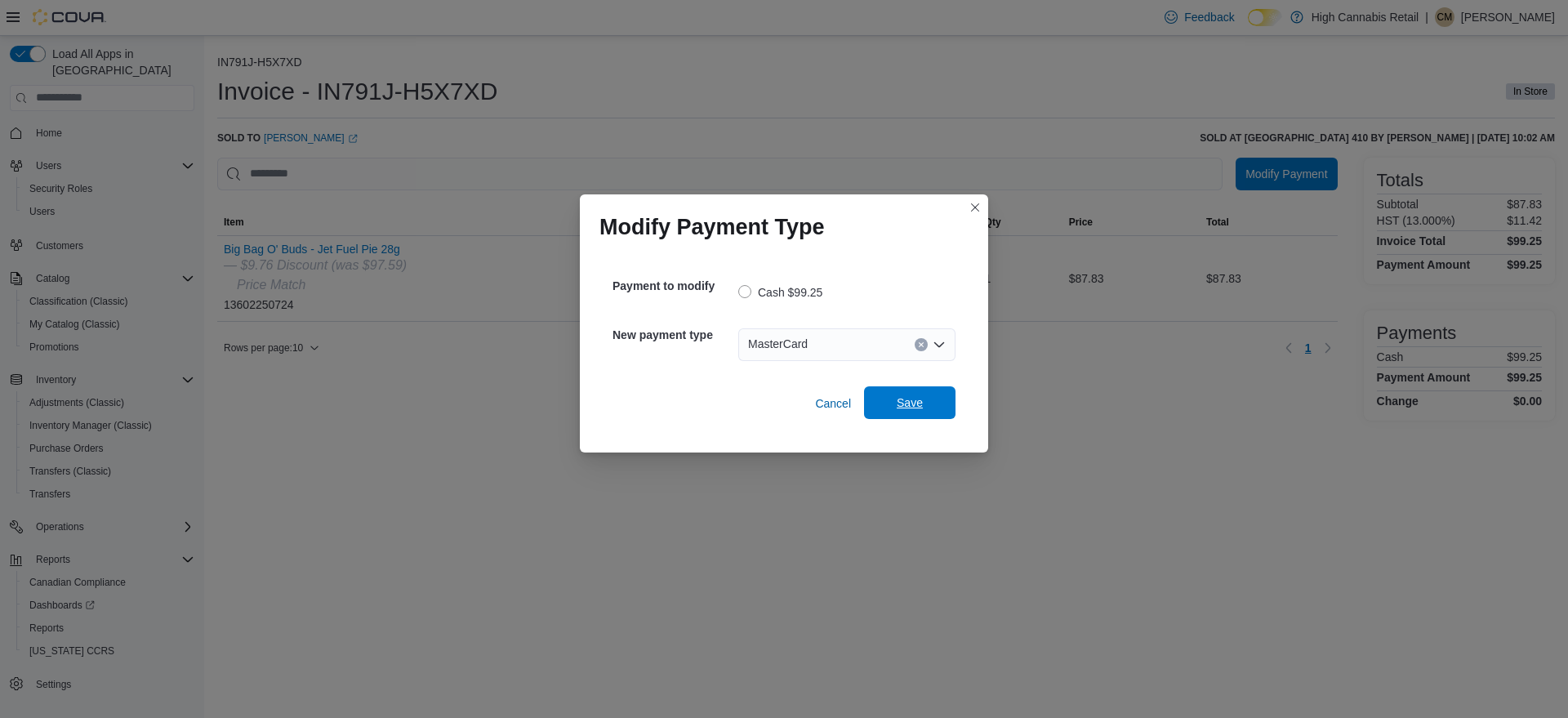
click at [908, 389] on span "Save" at bounding box center [910, 402] width 72 height 33
